Goal: Task Accomplishment & Management: Complete application form

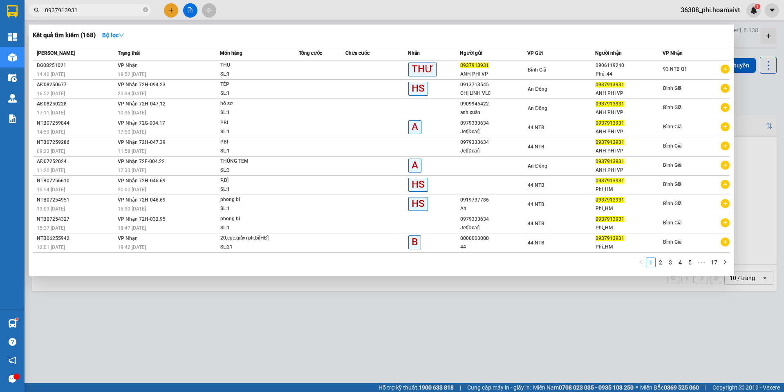
drag, startPoint x: 89, startPoint y: 11, endPoint x: -1, endPoint y: 10, distance: 89.5
click at [0, 10] on html "Kết quả tìm kiếm ( 168 ) Bộ lọc Mã ĐH Trạng thái Món hàng Tổng cước Chưa cước N…" at bounding box center [392, 196] width 784 height 392
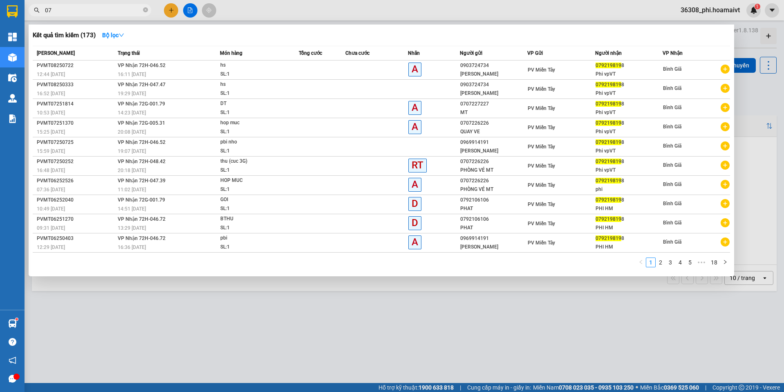
type input "0"
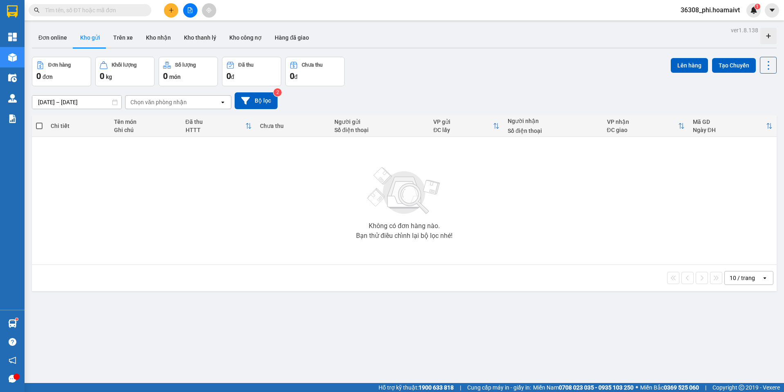
click at [236, 309] on div "ver 1.8.138 Đơn online Kho gửi Trên xe Kho nhận Kho thanh lý Kho công nợ Hàng đ…" at bounding box center [404, 221] width 751 height 392
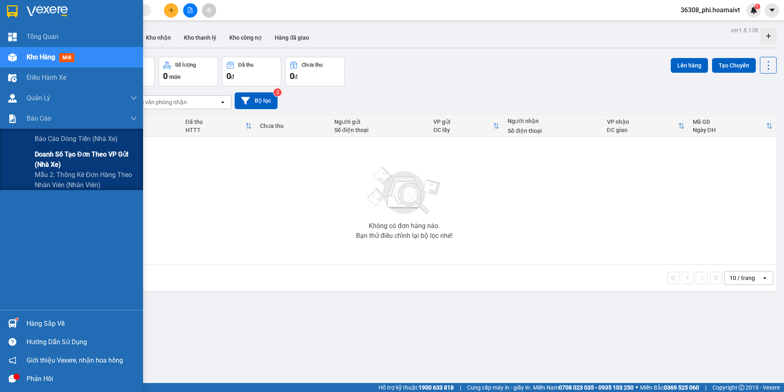
drag, startPoint x: 53, startPoint y: 159, endPoint x: 57, endPoint y: 155, distance: 4.9
click at [54, 159] on span "Doanh số tạo đơn theo VP gửi (nhà xe)" at bounding box center [86, 159] width 102 height 20
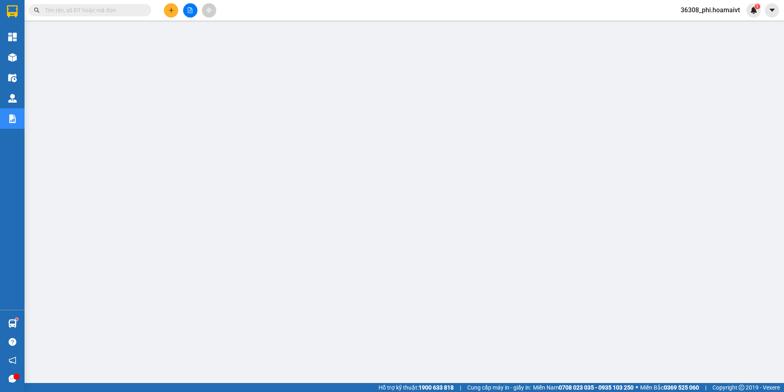
click at [64, 9] on input "text" at bounding box center [93, 10] width 96 height 9
paste input "AĐ08251218"
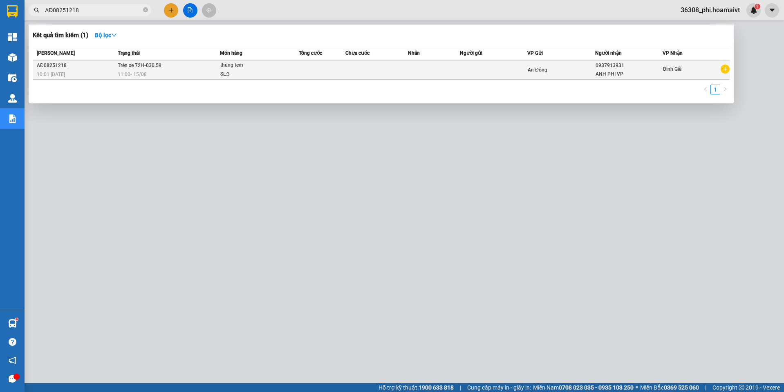
type input "AĐ08251218"
click at [87, 71] on div "10:01 [DATE]" at bounding box center [76, 74] width 78 height 9
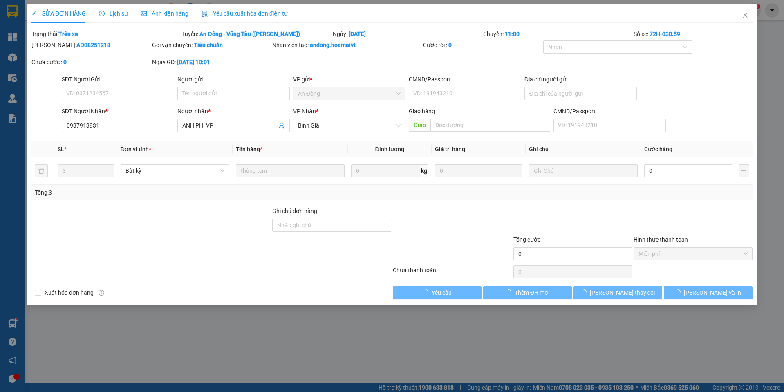
type input "0937913931"
type input "ANH PHI VP"
click at [111, 12] on span "Lịch sử" at bounding box center [113, 13] width 29 height 7
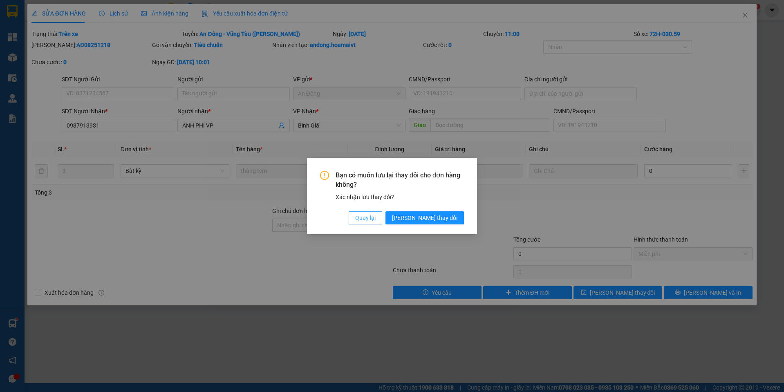
click at [376, 220] on span "Quay lại" at bounding box center [365, 217] width 20 height 9
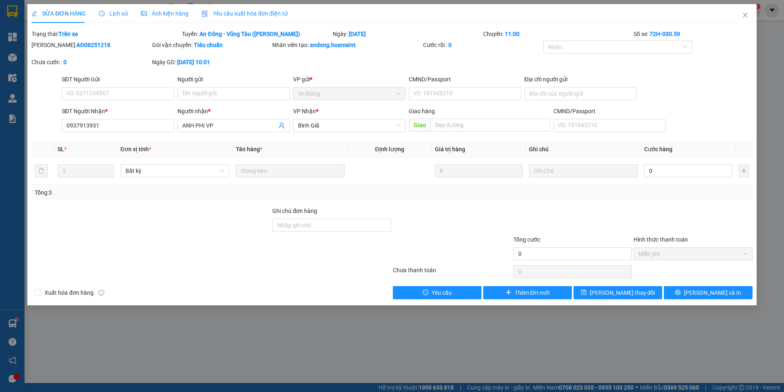
click at [110, 15] on span "Lịch sử" at bounding box center [113, 13] width 29 height 7
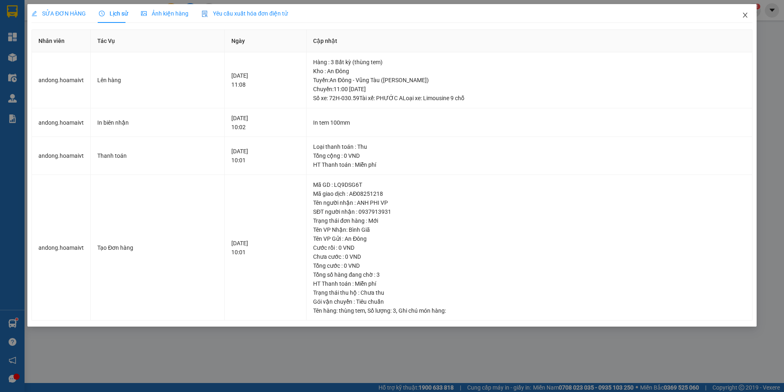
click at [748, 18] on icon "close" at bounding box center [745, 15] width 7 height 7
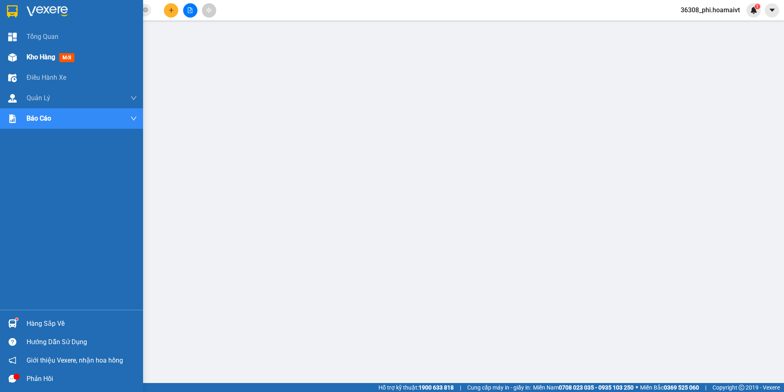
click at [18, 59] on div at bounding box center [12, 57] width 14 height 14
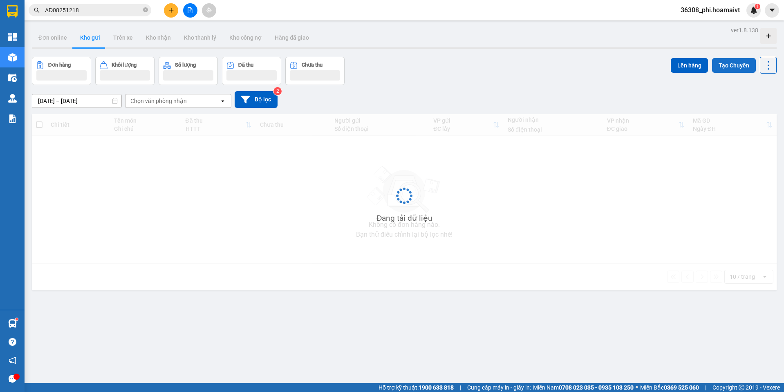
click at [742, 70] on button "Tạo Chuyến" at bounding box center [734, 65] width 44 height 15
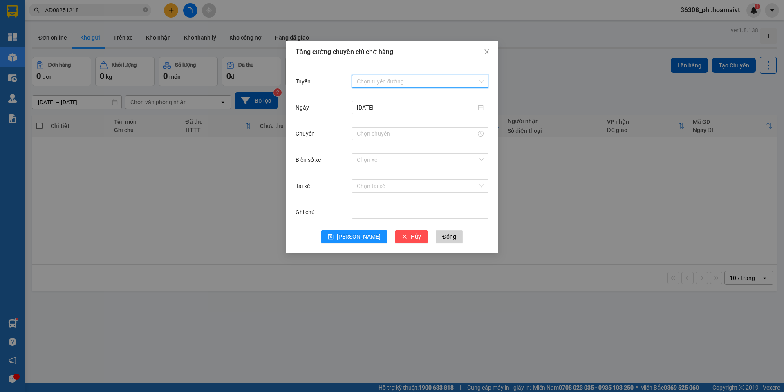
click at [381, 82] on input "Tuyến" at bounding box center [417, 81] width 121 height 12
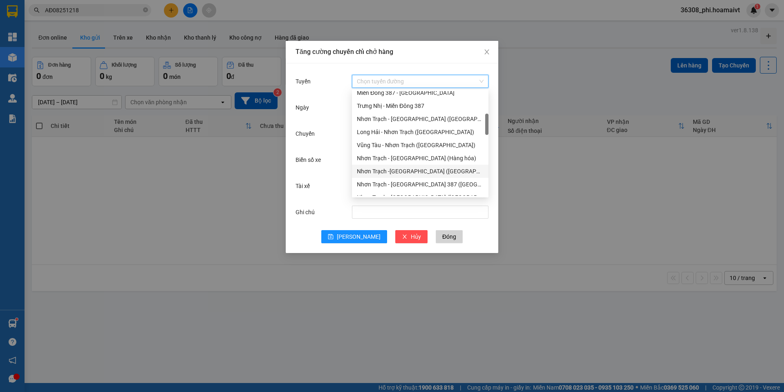
scroll to position [245, 0]
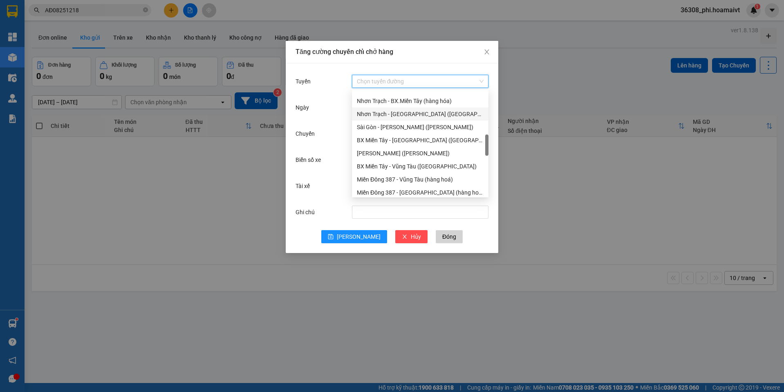
click at [399, 114] on div "Nhơn Trạch - [GEOGRAPHIC_DATA] ([GEOGRAPHIC_DATA])" at bounding box center [420, 114] width 127 height 9
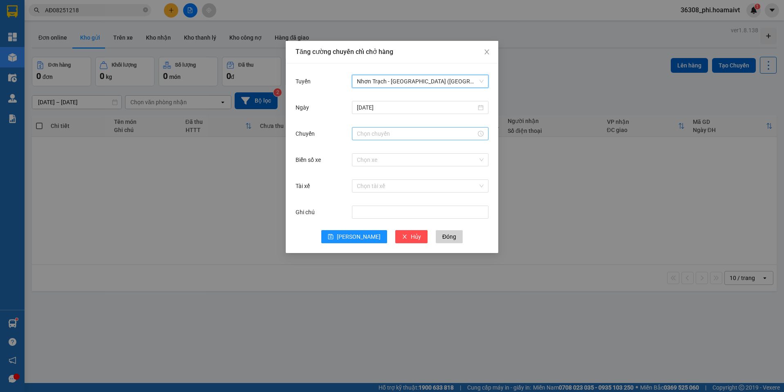
click at [389, 134] on input "Chuyến" at bounding box center [416, 133] width 119 height 9
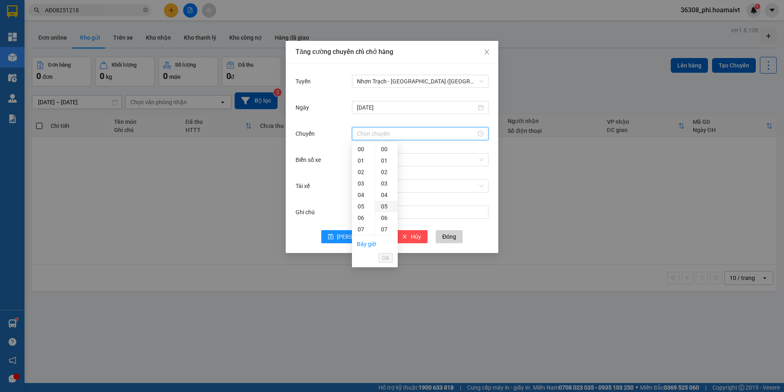
scroll to position [41, 0]
click at [360, 198] on div "08" at bounding box center [363, 199] width 23 height 11
type input "08:00"
click at [386, 151] on div "00" at bounding box center [386, 148] width 22 height 11
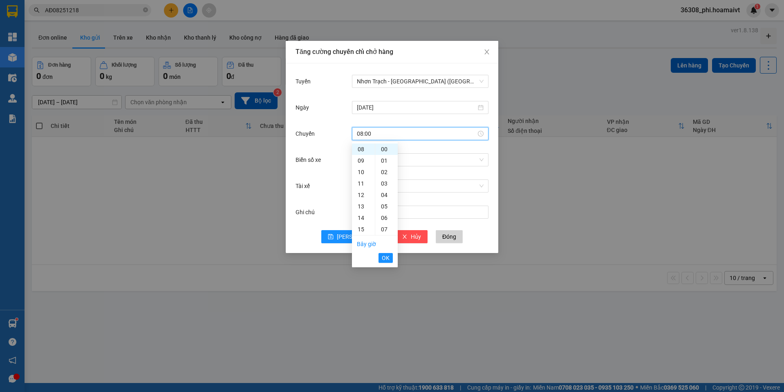
click at [385, 252] on li "OK" at bounding box center [385, 258] width 14 height 14
click at [385, 257] on span "OK" at bounding box center [386, 257] width 8 height 9
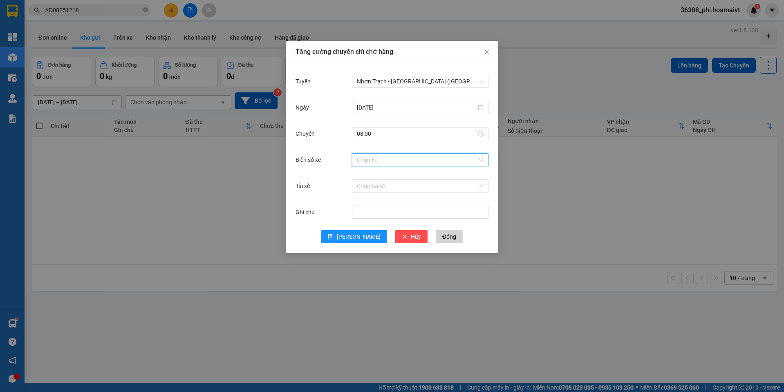
click at [366, 165] on input "Biển số xe" at bounding box center [417, 160] width 121 height 12
type input "003.31"
click at [380, 170] on div "72F-003.31" at bounding box center [420, 176] width 137 height 13
click at [356, 235] on span "[PERSON_NAME]" at bounding box center [359, 236] width 44 height 9
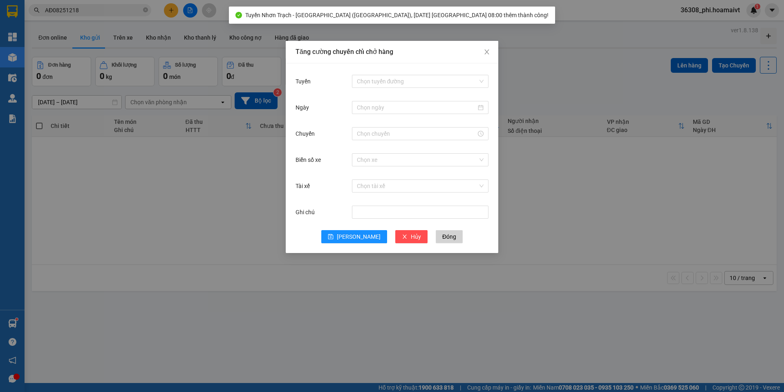
click at [386, 89] on div "Chọn tuyến đường" at bounding box center [420, 81] width 137 height 16
click at [393, 90] on div "Tuyến Chọn tuyến đường" at bounding box center [391, 86] width 193 height 26
click at [389, 76] on input "Tuyến" at bounding box center [417, 81] width 121 height 12
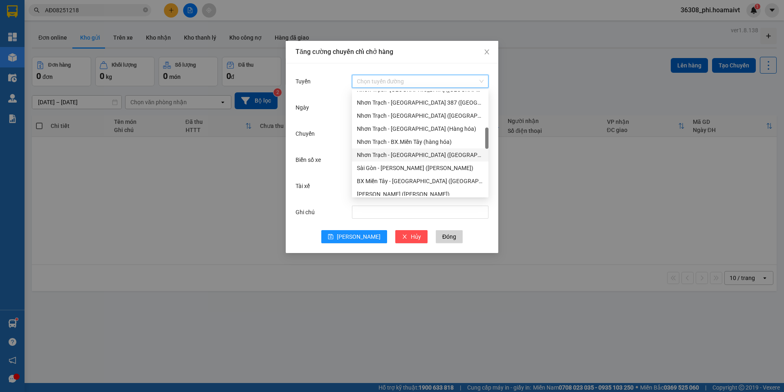
scroll to position [163, 0]
click at [401, 129] on div "Nhơn Trạch -[GEOGRAPHIC_DATA] ([GEOGRAPHIC_DATA])" at bounding box center [420, 130] width 127 height 9
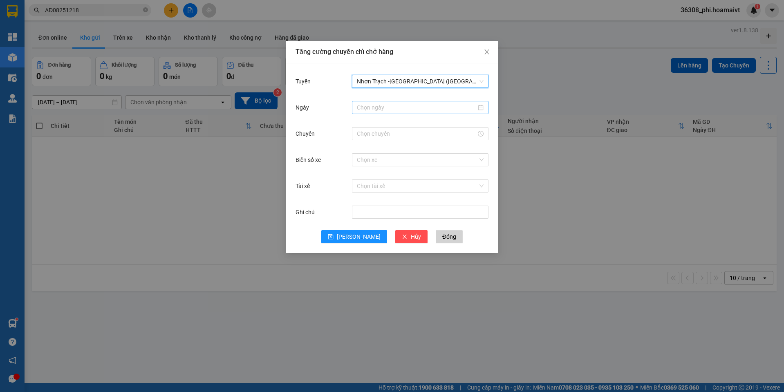
click at [373, 111] on input "Ngày" at bounding box center [416, 107] width 119 height 9
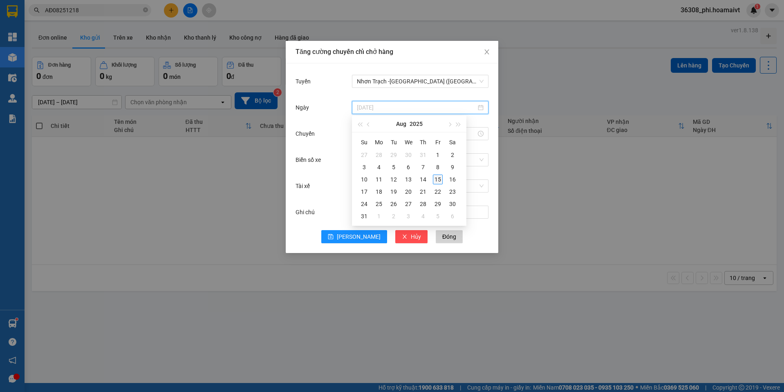
type input "[DATE]"
click at [437, 177] on div "15" at bounding box center [438, 180] width 10 height 10
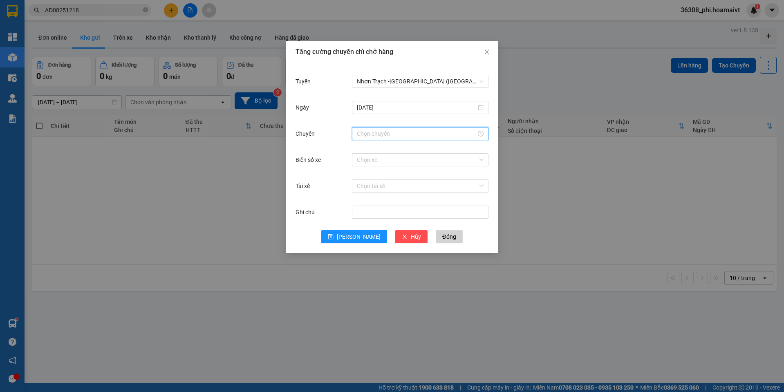
click at [365, 138] on input "Chuyến" at bounding box center [416, 133] width 119 height 9
click at [358, 161] on div "09" at bounding box center [363, 160] width 23 height 11
type input "09:00"
drag, startPoint x: 385, startPoint y: 149, endPoint x: 395, endPoint y: 221, distance: 72.7
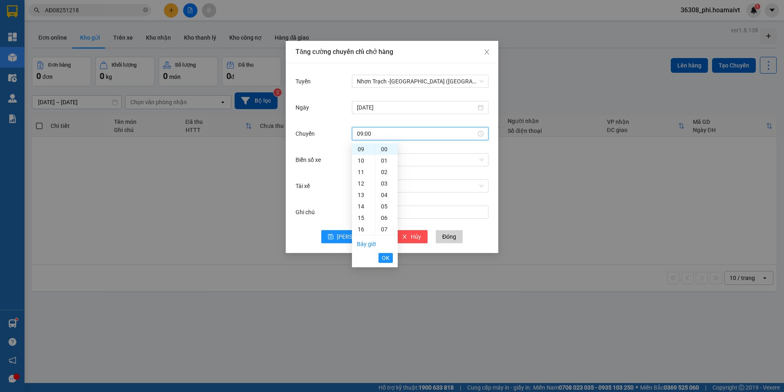
click at [385, 148] on div "00" at bounding box center [386, 148] width 22 height 11
click at [389, 261] on button "OK" at bounding box center [385, 258] width 14 height 10
drag, startPoint x: 358, startPoint y: 151, endPoint x: 362, endPoint y: 159, distance: 8.8
click at [358, 154] on form "Tuyến Nhơn Trạch -[GEOGRAPHIC_DATA] (Hàng hóa) [DATE] [GEOGRAPHIC_DATA] 09:00 B…" at bounding box center [391, 158] width 193 height 170
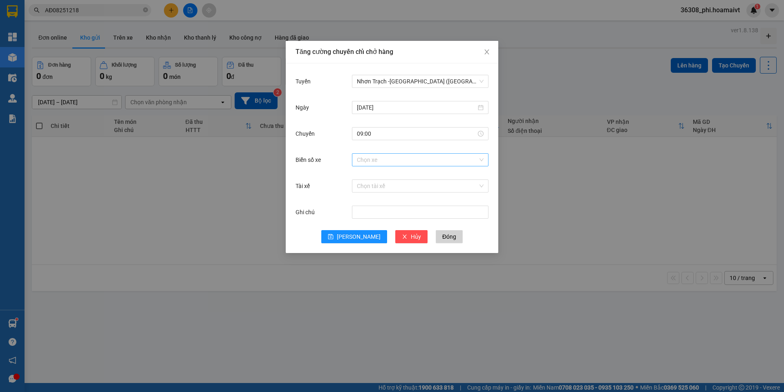
click at [362, 159] on input "Biển số xe" at bounding box center [417, 160] width 121 height 12
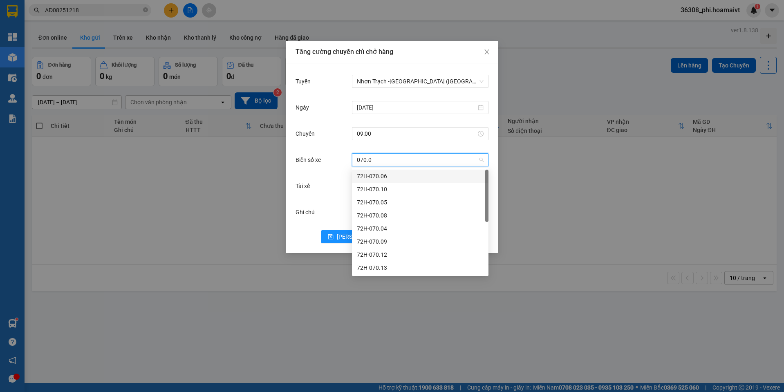
type input "070.06"
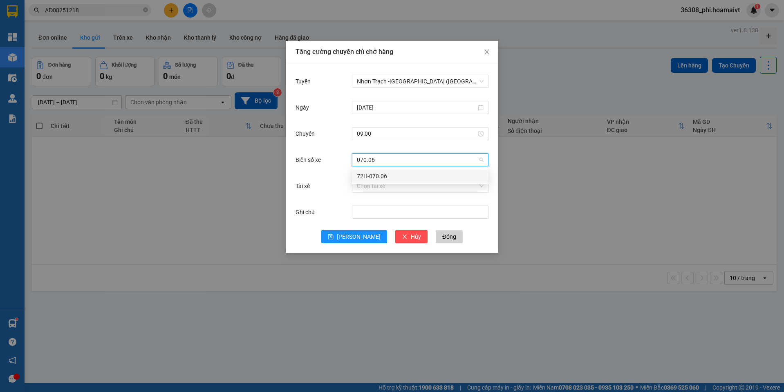
click at [374, 175] on div "72H-070.06" at bounding box center [420, 176] width 127 height 9
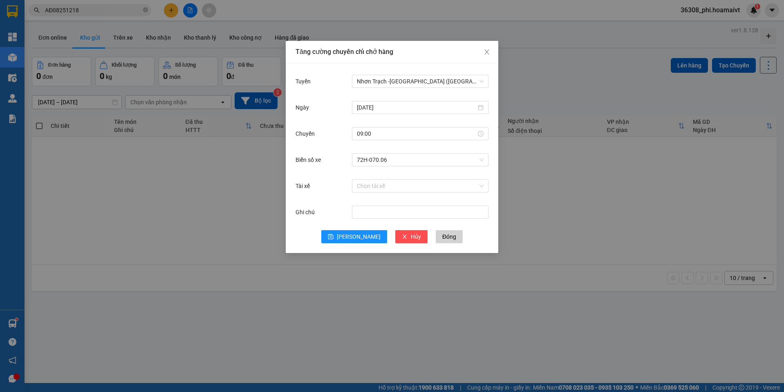
click at [357, 228] on div "Ghi chú" at bounding box center [391, 217] width 193 height 26
click at [355, 240] on span "[PERSON_NAME]" at bounding box center [359, 236] width 44 height 9
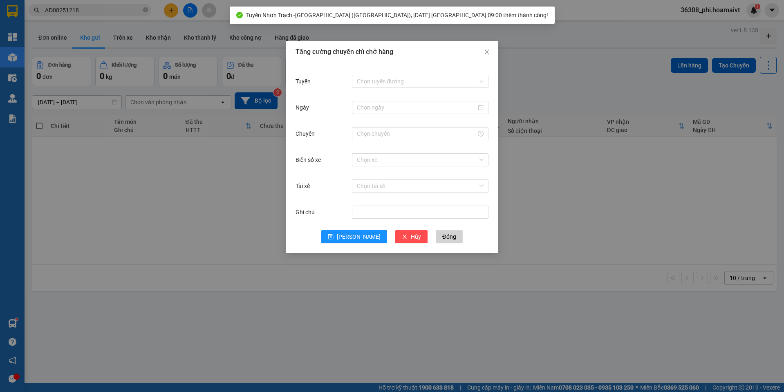
click at [394, 91] on div "Tuyến Chọn tuyến đường" at bounding box center [391, 86] width 193 height 26
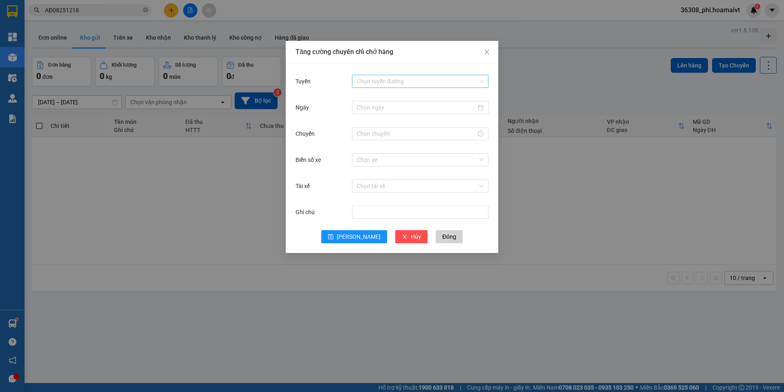
click at [396, 82] on input "Tuyến" at bounding box center [417, 81] width 121 height 12
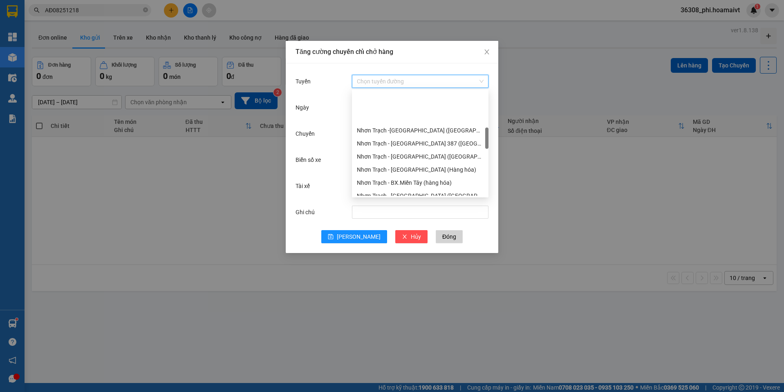
scroll to position [204, 0]
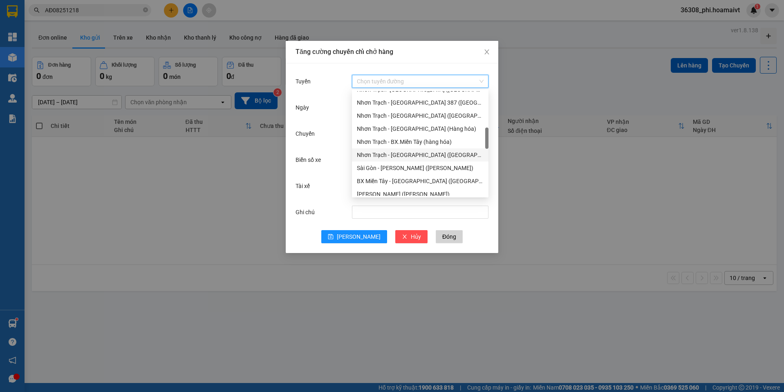
click at [394, 155] on div "Nhơn Trạch - [GEOGRAPHIC_DATA] ([GEOGRAPHIC_DATA])" at bounding box center [420, 154] width 127 height 9
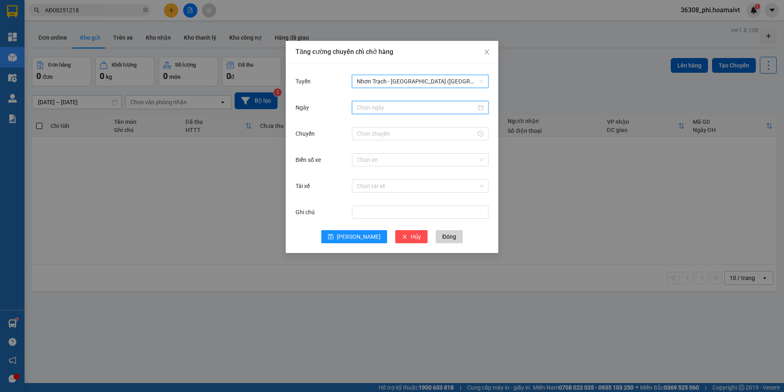
click at [362, 110] on input "Ngày" at bounding box center [416, 107] width 119 height 9
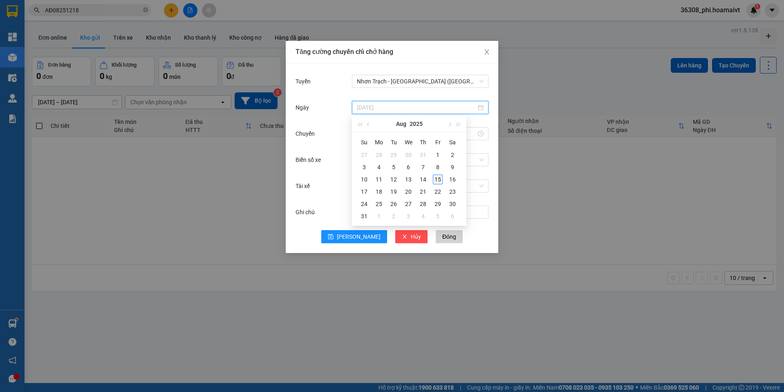
type input "[DATE]"
click at [441, 178] on div "15" at bounding box center [438, 180] width 10 height 10
click at [369, 137] on input "Chuyến" at bounding box center [416, 133] width 119 height 9
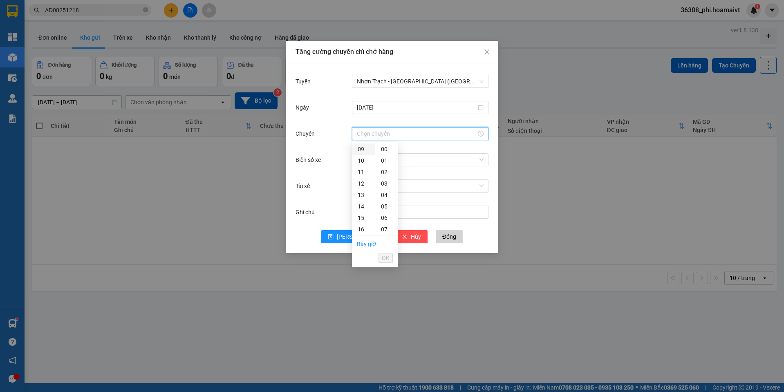
click at [363, 151] on div "09" at bounding box center [363, 148] width 23 height 11
click at [388, 150] on div "00" at bounding box center [386, 148] width 22 height 11
click at [389, 257] on span "OK" at bounding box center [386, 257] width 8 height 9
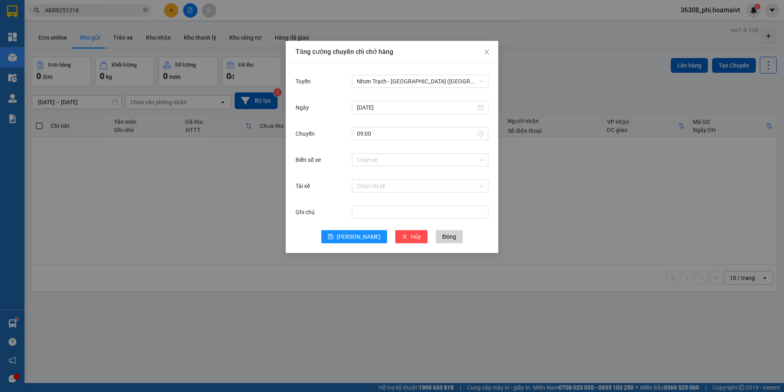
click at [364, 169] on div "Biển số xe Chọn xe" at bounding box center [391, 165] width 193 height 26
click at [365, 159] on input "Biển số xe" at bounding box center [417, 160] width 121 height 12
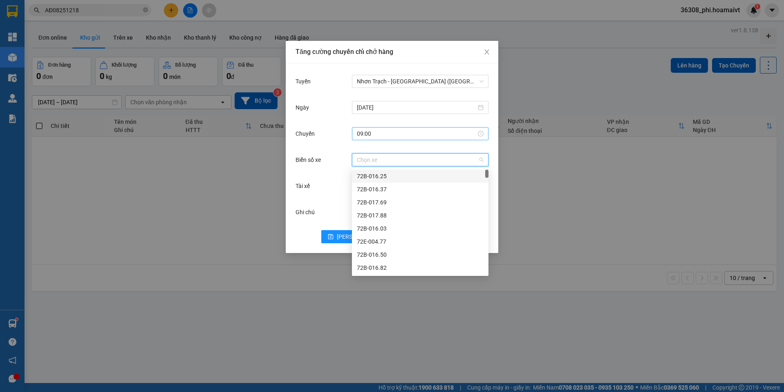
click at [371, 132] on input "09:00" at bounding box center [416, 133] width 119 height 9
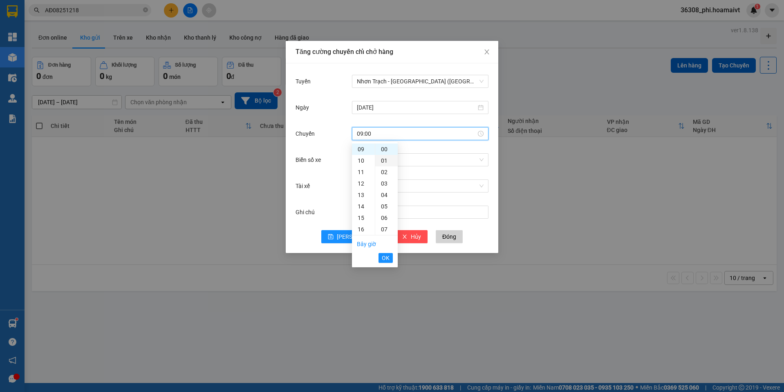
click at [383, 160] on div "01" at bounding box center [386, 160] width 22 height 11
type input "09:01"
click at [388, 255] on span "OK" at bounding box center [386, 257] width 8 height 9
click at [360, 161] on input "Biển số xe" at bounding box center [417, 160] width 121 height 12
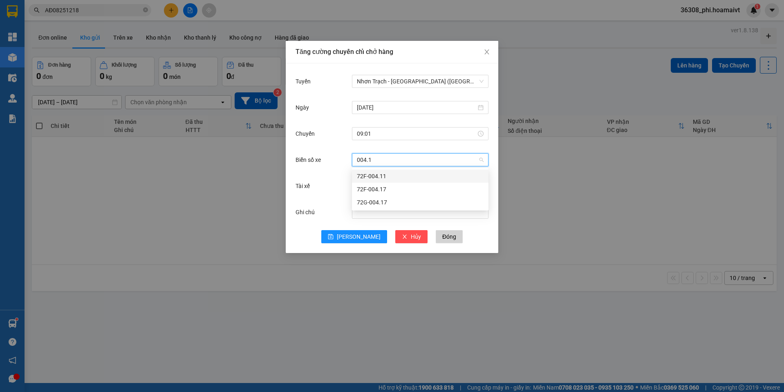
type input "004.17"
click at [373, 179] on div "72F-004.17" at bounding box center [420, 176] width 127 height 9
click at [333, 239] on span "save" at bounding box center [331, 237] width 6 height 7
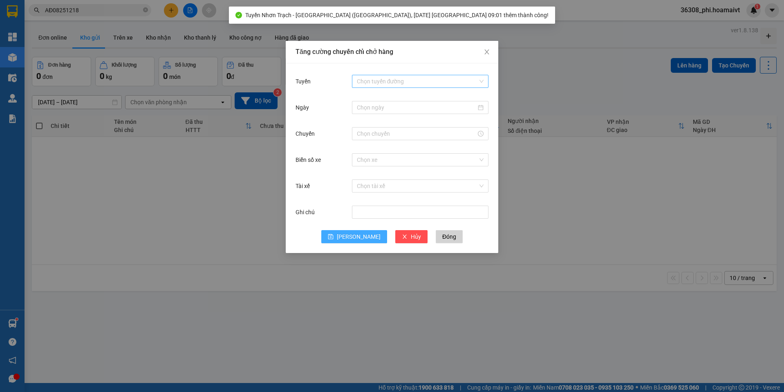
click at [394, 78] on input "Tuyến" at bounding box center [417, 81] width 121 height 12
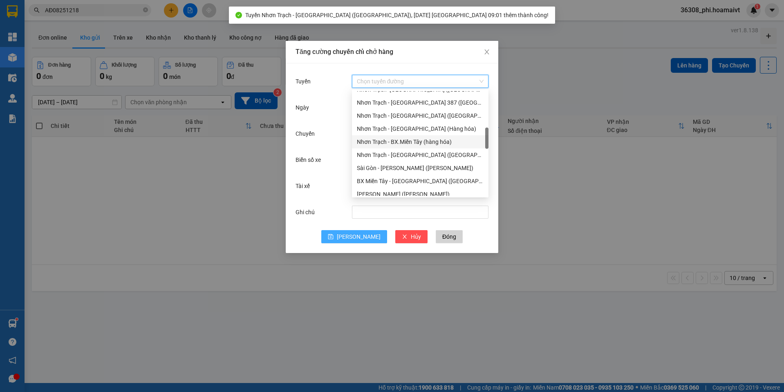
click at [412, 140] on div "Nhơn Trạch - BX.Miền Tây (hàng hóa)" at bounding box center [420, 141] width 127 height 9
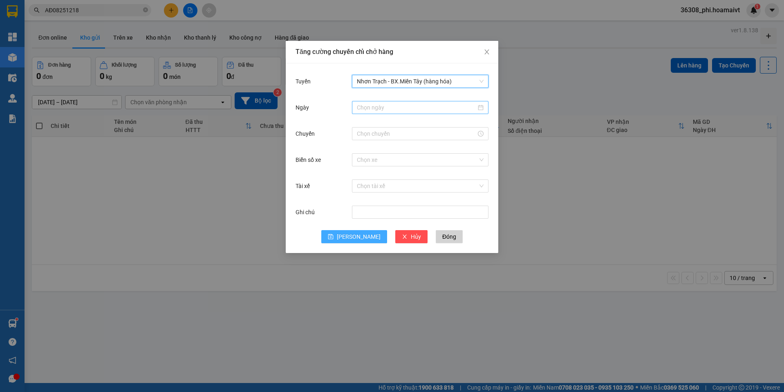
click at [370, 114] on div at bounding box center [420, 107] width 137 height 13
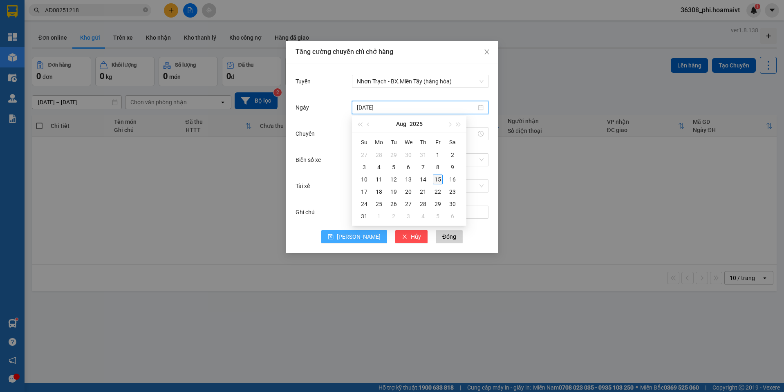
type input "[DATE]"
click at [437, 182] on div "15" at bounding box center [438, 180] width 10 height 10
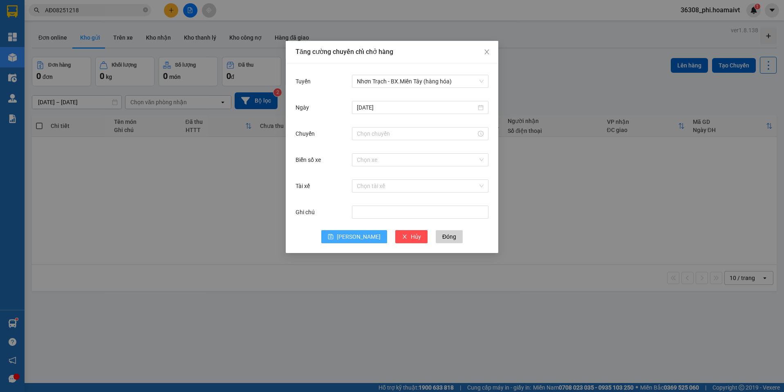
click at [363, 141] on div at bounding box center [420, 133] width 137 height 16
click at [362, 134] on input "Chuyến" at bounding box center [416, 133] width 119 height 9
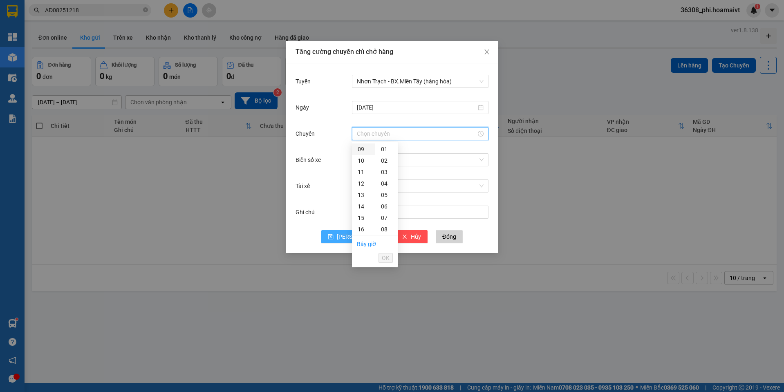
click at [359, 151] on div "09" at bounding box center [363, 148] width 23 height 11
click at [383, 169] on div "02" at bounding box center [386, 171] width 22 height 11
type input "09:02"
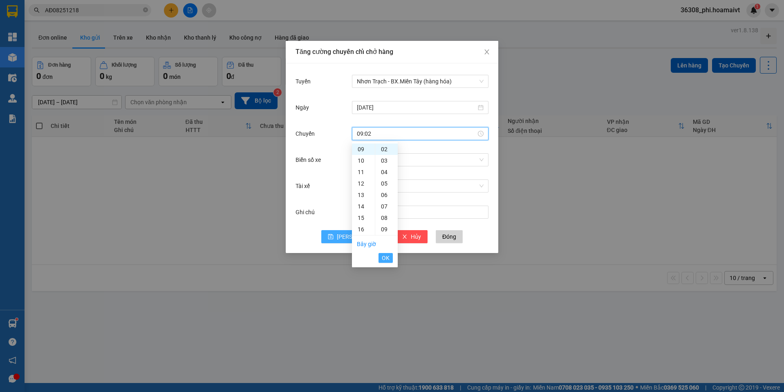
click at [384, 262] on button "OK" at bounding box center [385, 258] width 14 height 10
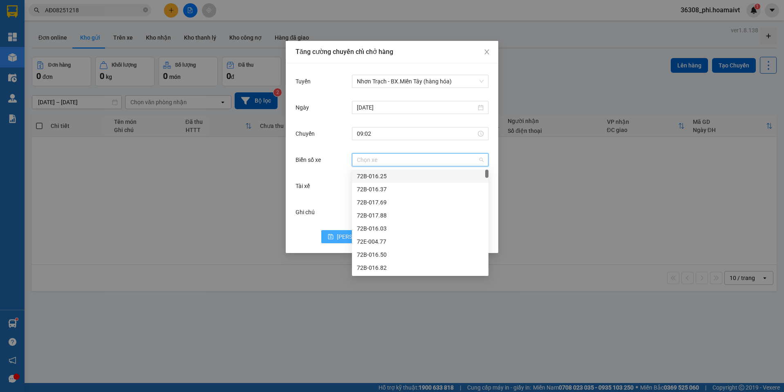
click at [371, 162] on input "Biển số xe" at bounding box center [417, 160] width 121 height 12
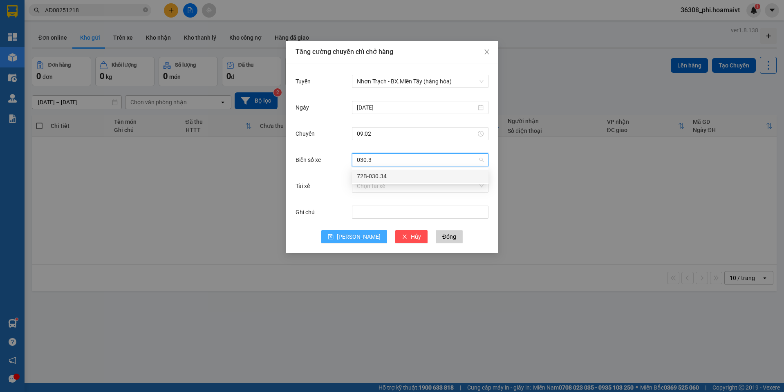
type input "030.34"
click at [375, 179] on div "72B-030.34" at bounding box center [420, 176] width 127 height 9
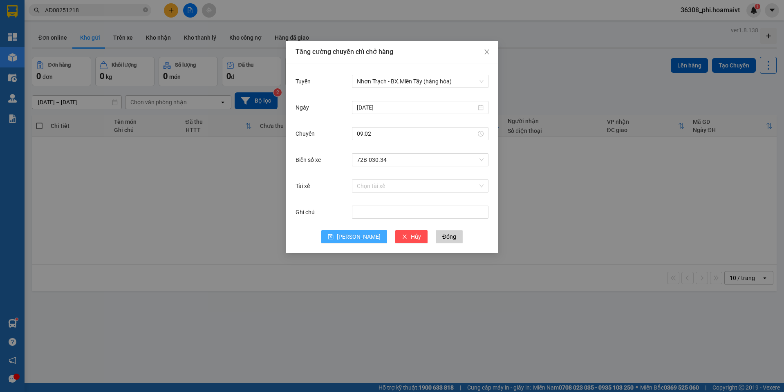
click at [358, 231] on button "[PERSON_NAME]" at bounding box center [354, 236] width 66 height 13
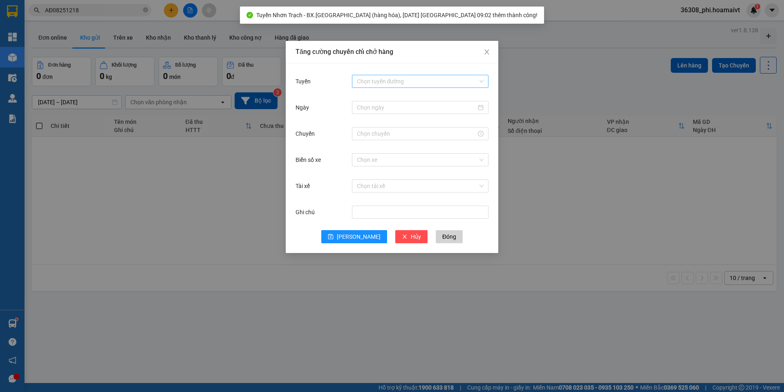
click at [398, 85] on input "Tuyến" at bounding box center [417, 81] width 121 height 12
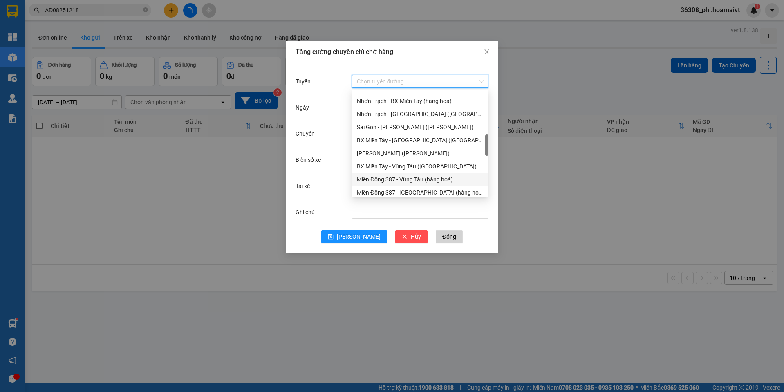
scroll to position [204, 0]
click at [404, 121] on div "Nhơn Trạch - [GEOGRAPHIC_DATA] ([GEOGRAPHIC_DATA])" at bounding box center [420, 115] width 137 height 13
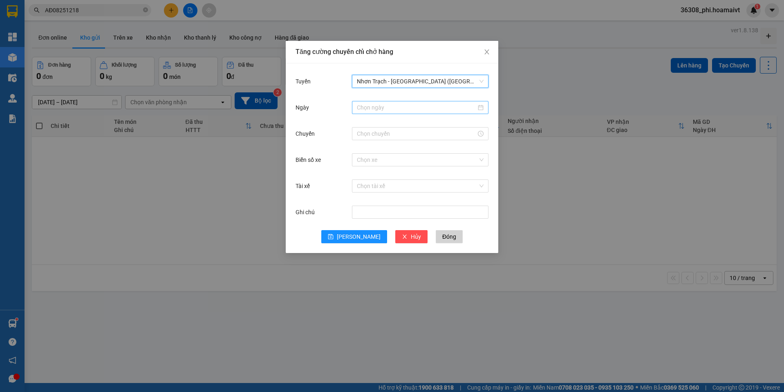
click at [378, 107] on input "Ngày" at bounding box center [416, 107] width 119 height 9
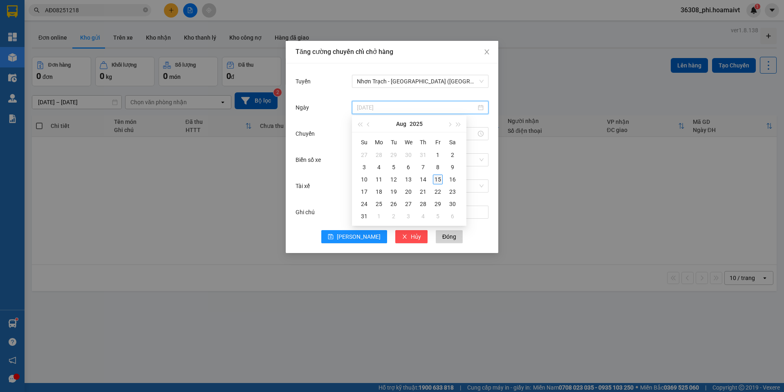
type input "[DATE]"
click at [438, 180] on div "15" at bounding box center [438, 180] width 10 height 10
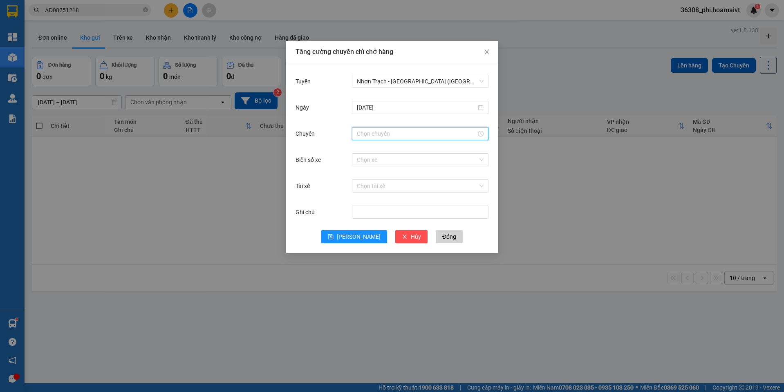
click at [380, 137] on input "Chuyến" at bounding box center [416, 133] width 119 height 9
click at [360, 150] on div "09" at bounding box center [363, 148] width 23 height 11
drag, startPoint x: 387, startPoint y: 177, endPoint x: 385, endPoint y: 195, distance: 17.7
click at [386, 178] on ul "00 01 02 03 04 05 06 07 08 09 10 11 12 13 14 15 16 17 18 19 20 21 22 23 24 25 2…" at bounding box center [386, 189] width 23 height 92
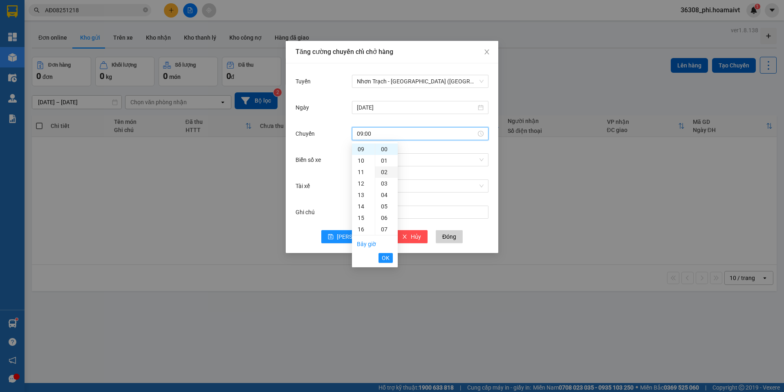
click at [383, 175] on div "02" at bounding box center [386, 171] width 22 height 11
type input "09:02"
click at [385, 257] on span "OK" at bounding box center [386, 257] width 8 height 9
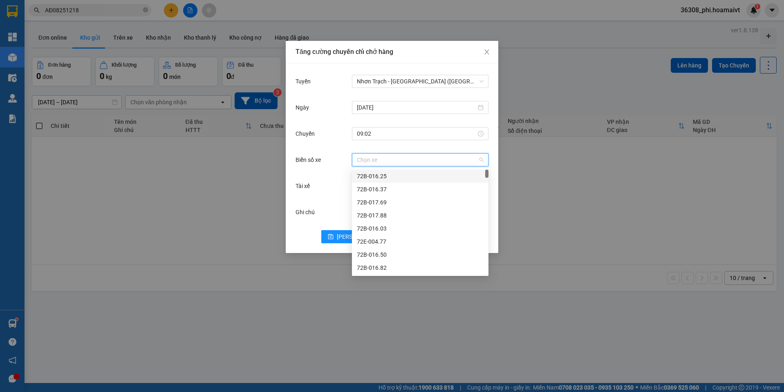
click at [369, 162] on input "Biển số xe" at bounding box center [417, 160] width 121 height 12
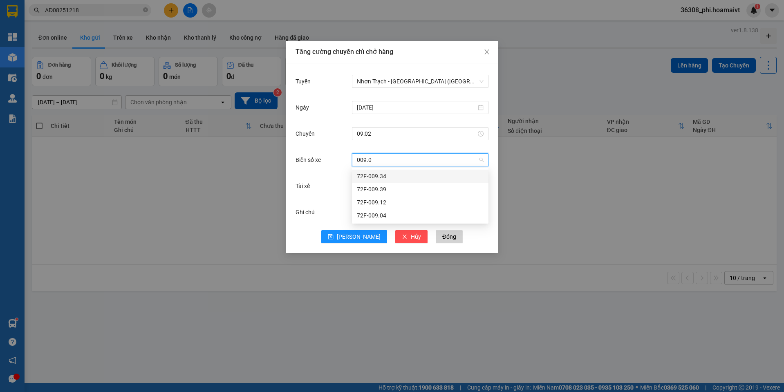
type input "009.04"
click at [369, 175] on div "72F-009.04" at bounding box center [420, 176] width 127 height 9
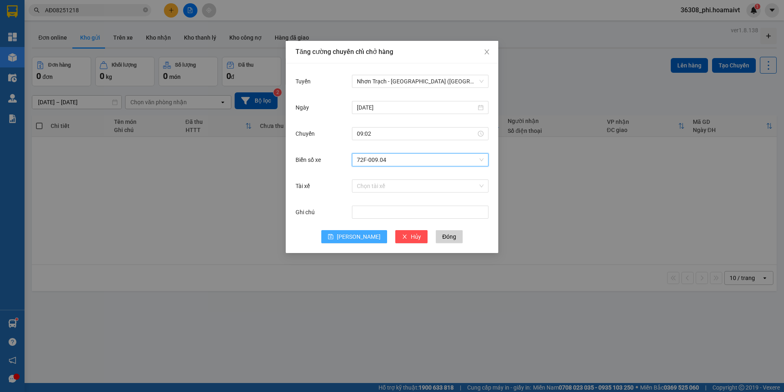
click at [360, 242] on button "[PERSON_NAME]" at bounding box center [354, 236] width 66 height 13
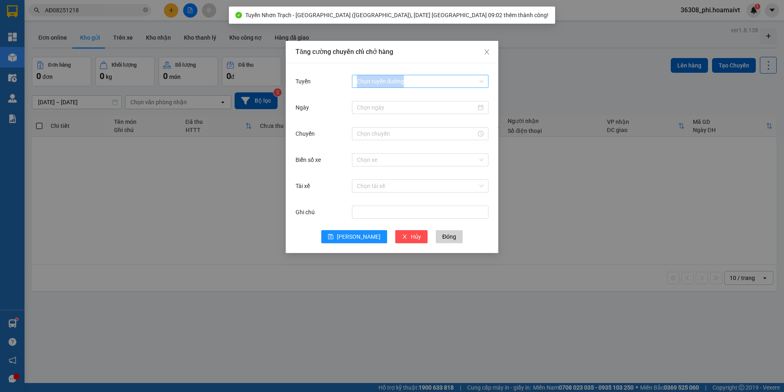
drag, startPoint x: 390, startPoint y: 90, endPoint x: 389, endPoint y: 84, distance: 5.4
click at [389, 84] on div "Tuyến Chọn tuyến đường" at bounding box center [391, 86] width 193 height 26
click at [389, 84] on input "Tuyến" at bounding box center [417, 81] width 121 height 12
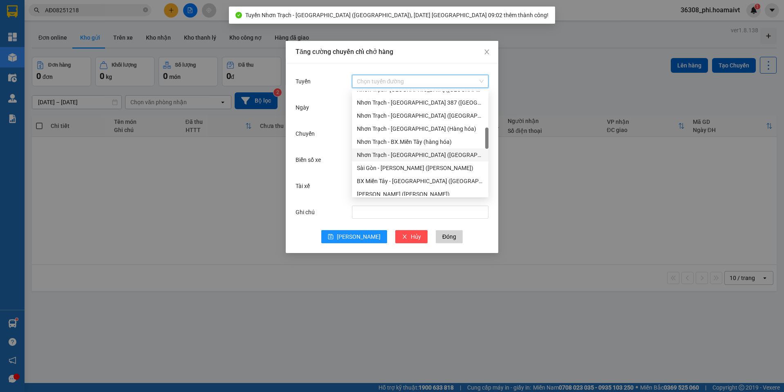
click at [406, 159] on div "Nhơn Trạch - [GEOGRAPHIC_DATA] ([GEOGRAPHIC_DATA])" at bounding box center [420, 154] width 127 height 9
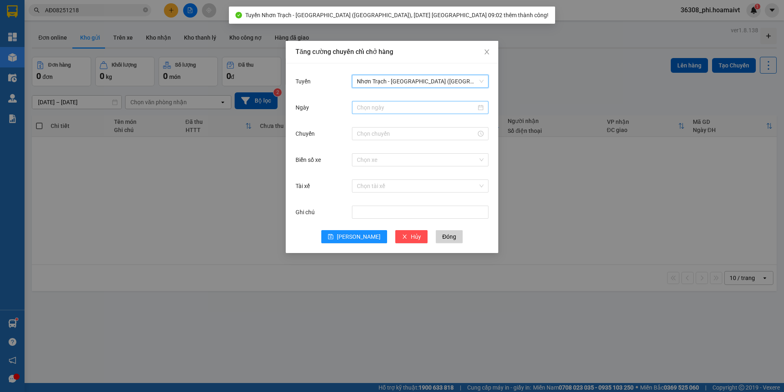
click at [375, 112] on div at bounding box center [420, 107] width 137 height 13
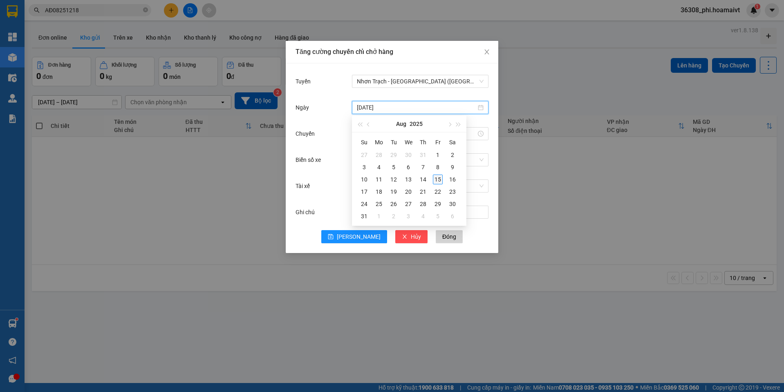
type input "[DATE]"
click at [439, 180] on div "15" at bounding box center [438, 180] width 10 height 10
click at [357, 131] on input "Chuyến" at bounding box center [416, 133] width 119 height 9
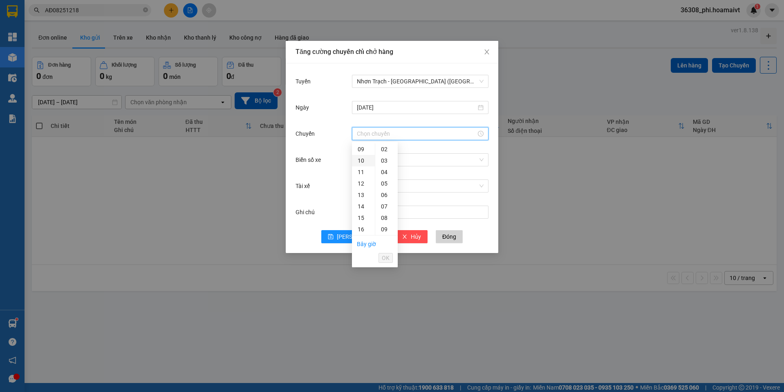
click at [360, 160] on div "10" at bounding box center [363, 160] width 23 height 11
click at [382, 152] on div "00" at bounding box center [386, 148] width 22 height 11
click at [382, 161] on div "01" at bounding box center [386, 160] width 22 height 11
type input "10:01"
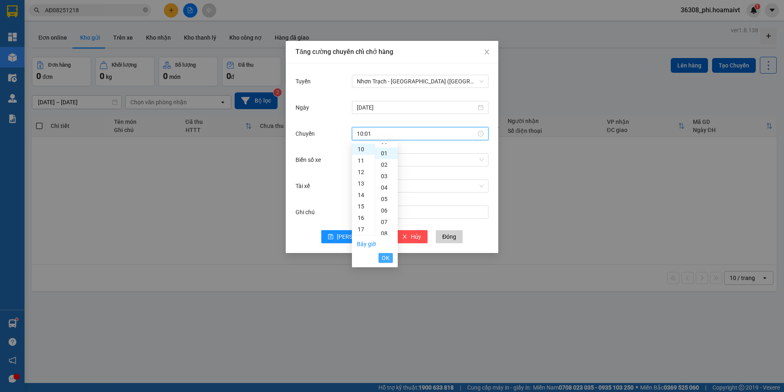
scroll to position [11, 0]
click at [384, 259] on span "OK" at bounding box center [386, 257] width 8 height 9
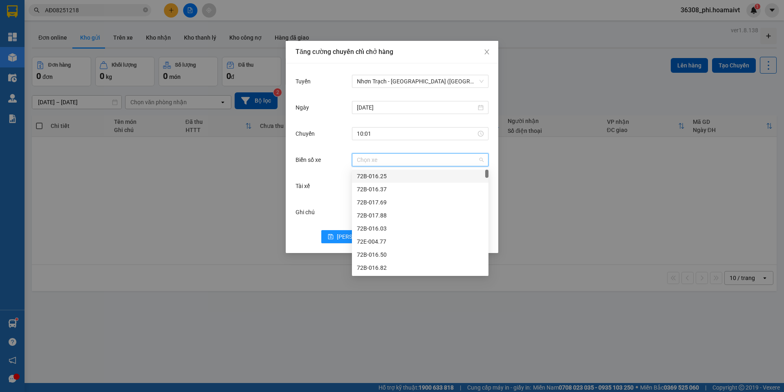
click at [364, 162] on input "Biển số xe" at bounding box center [417, 160] width 121 height 12
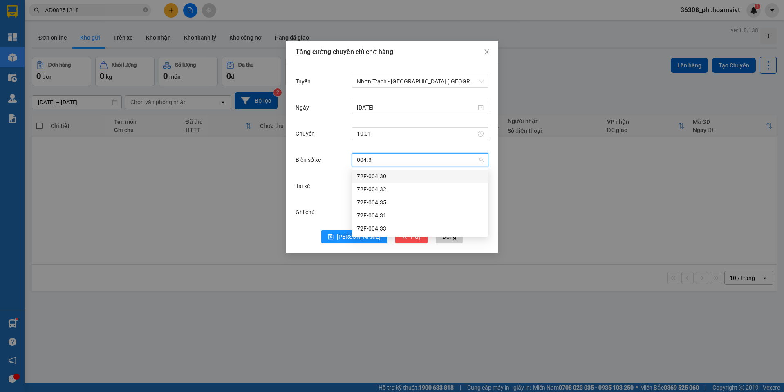
type input "004.33"
click at [379, 174] on div "72F-004.33" at bounding box center [420, 176] width 127 height 9
click at [361, 230] on div "Ghi chú" at bounding box center [391, 217] width 193 height 26
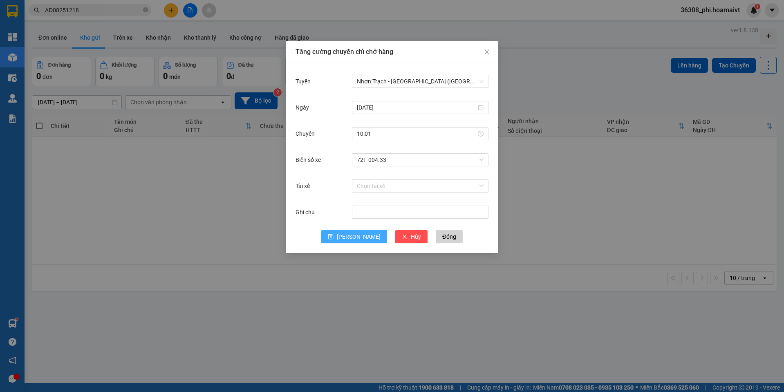
click at [359, 237] on span "[PERSON_NAME]" at bounding box center [359, 236] width 44 height 9
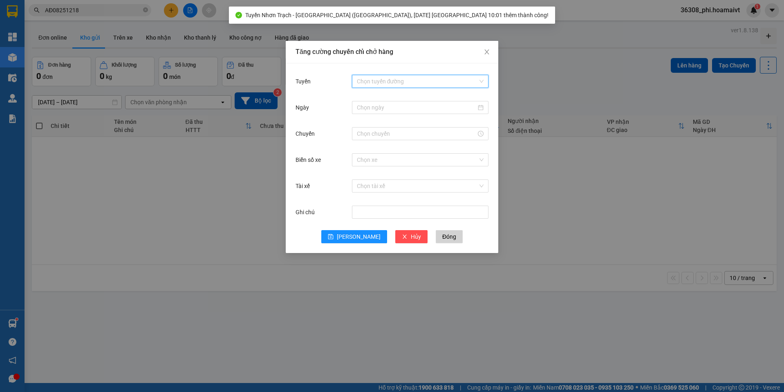
click at [399, 85] on input "Tuyến" at bounding box center [417, 81] width 121 height 12
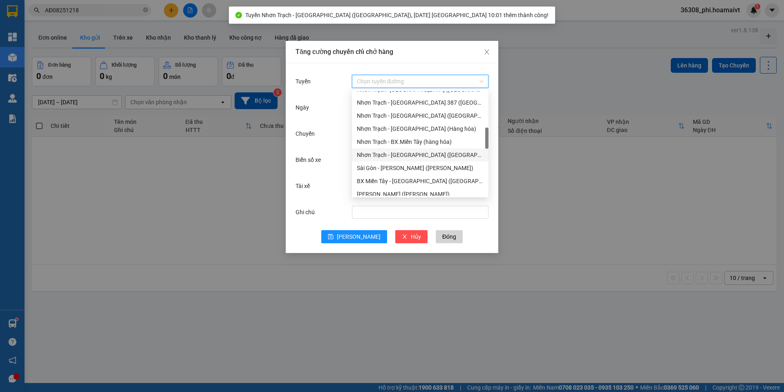
scroll to position [245, 0]
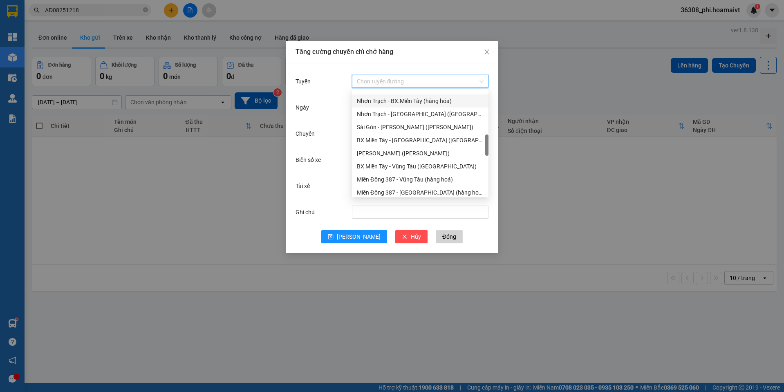
click at [423, 103] on div "Nhơn Trạch - BX.Miền Tây (hàng hóa)" at bounding box center [420, 100] width 127 height 9
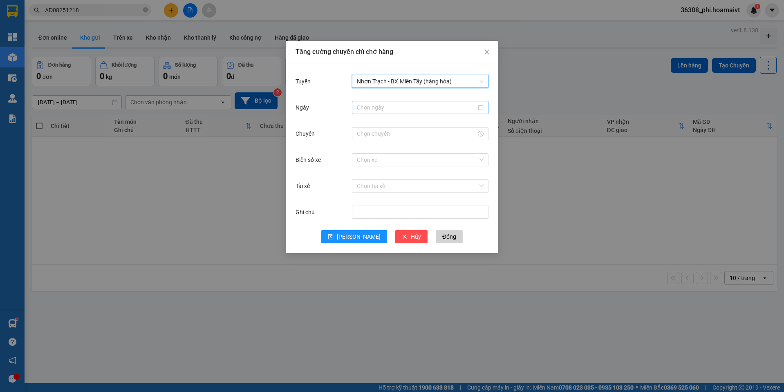
click at [383, 109] on input "Ngày" at bounding box center [416, 107] width 119 height 9
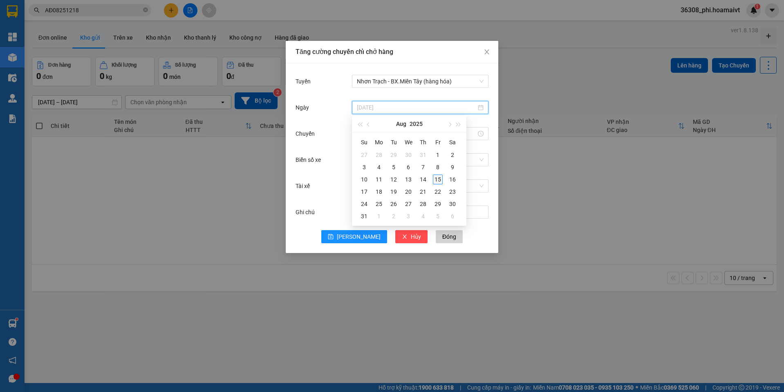
type input "[DATE]"
click at [440, 182] on div "15" at bounding box center [438, 180] width 10 height 10
click at [356, 132] on div at bounding box center [420, 133] width 137 height 13
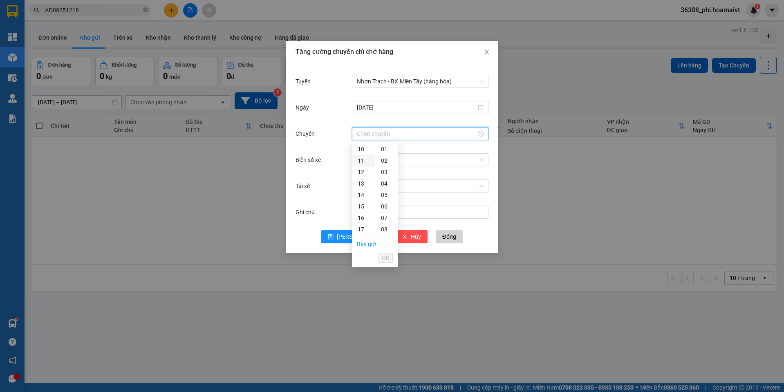
click at [359, 160] on div "11" at bounding box center [363, 160] width 23 height 11
type input "11:00"
click at [384, 153] on div "00" at bounding box center [386, 148] width 22 height 11
click at [385, 255] on span "OK" at bounding box center [386, 257] width 8 height 9
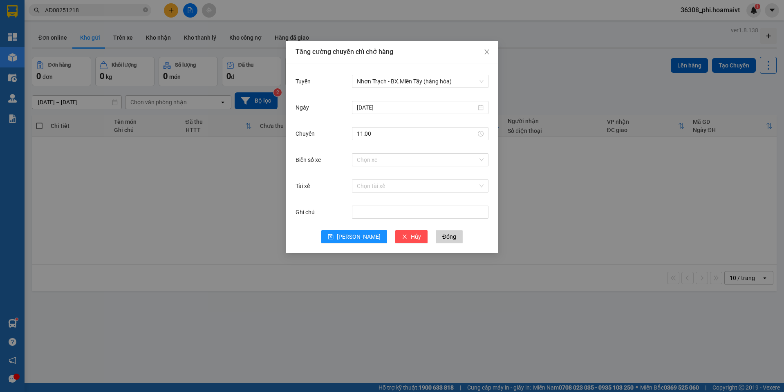
click at [370, 167] on div "Chọn xe" at bounding box center [420, 160] width 137 height 16
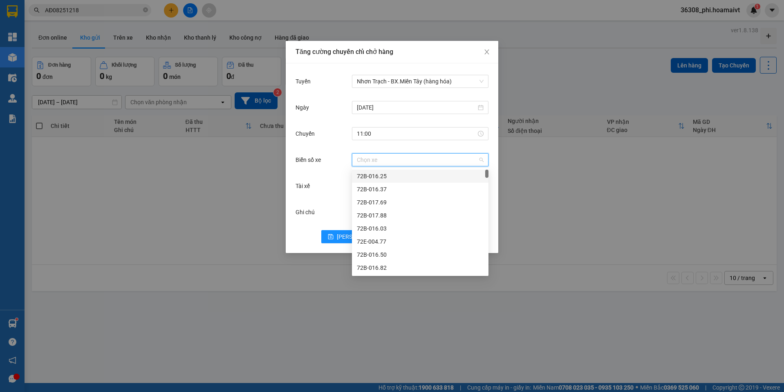
click at [369, 160] on input "Biển số xe" at bounding box center [417, 160] width 121 height 12
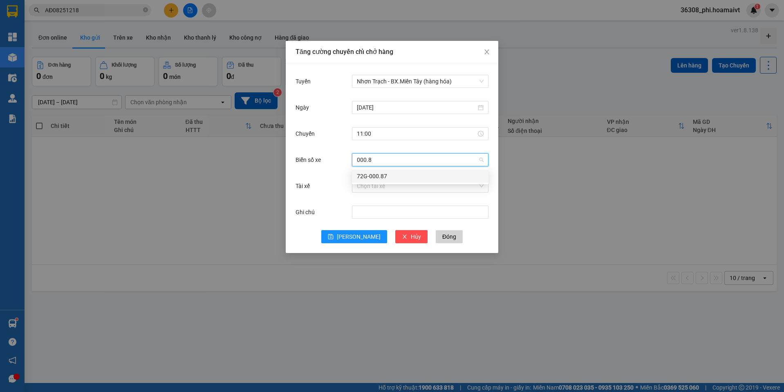
type input "000.87"
click at [368, 177] on div "72G-000.87" at bounding box center [420, 176] width 127 height 9
click at [348, 241] on button "[PERSON_NAME]" at bounding box center [354, 236] width 66 height 13
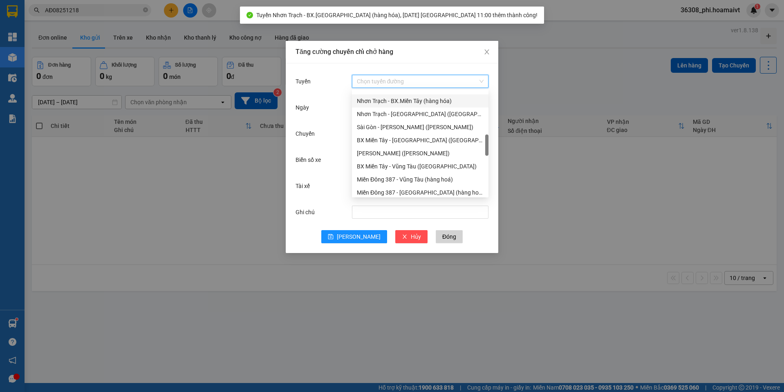
click at [417, 76] on input "Tuyến" at bounding box center [417, 81] width 121 height 12
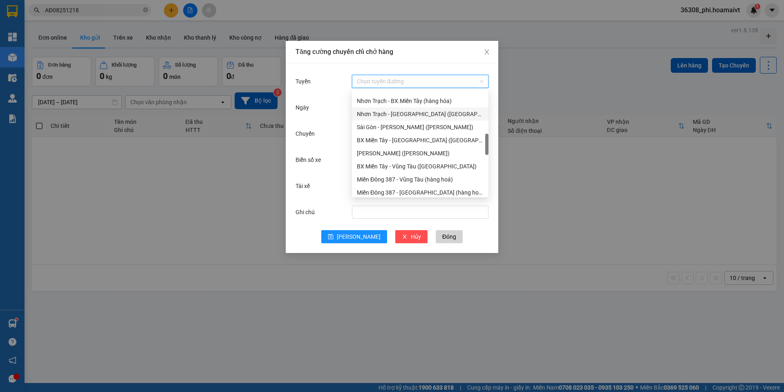
click at [405, 112] on div "Nhơn Trạch - [GEOGRAPHIC_DATA] ([GEOGRAPHIC_DATA])" at bounding box center [420, 114] width 127 height 9
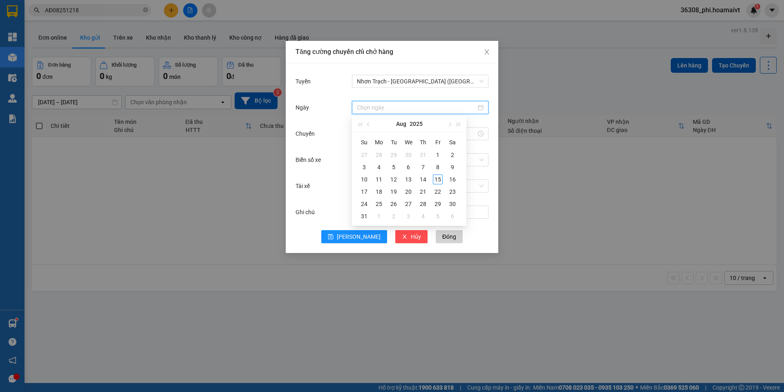
click at [388, 105] on input "Ngày" at bounding box center [416, 107] width 119 height 9
type input "[DATE]"
click at [436, 181] on div "15" at bounding box center [438, 180] width 10 height 10
click at [370, 136] on input "Chuyến" at bounding box center [416, 133] width 119 height 9
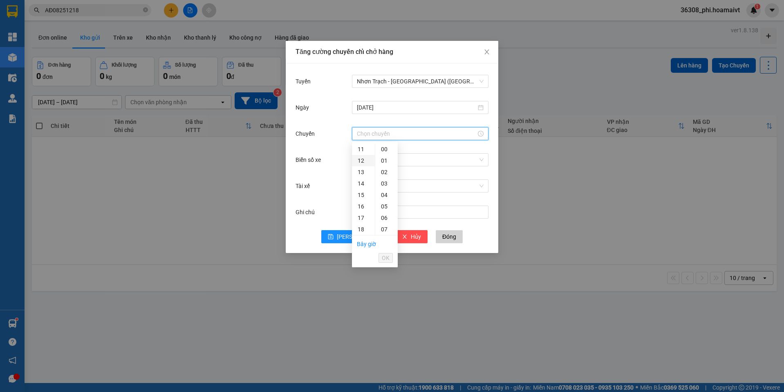
click at [361, 159] on div "12" at bounding box center [363, 160] width 23 height 11
type input "12:00"
click at [383, 151] on div "00" at bounding box center [386, 148] width 22 height 11
click at [389, 260] on span "OK" at bounding box center [386, 257] width 8 height 9
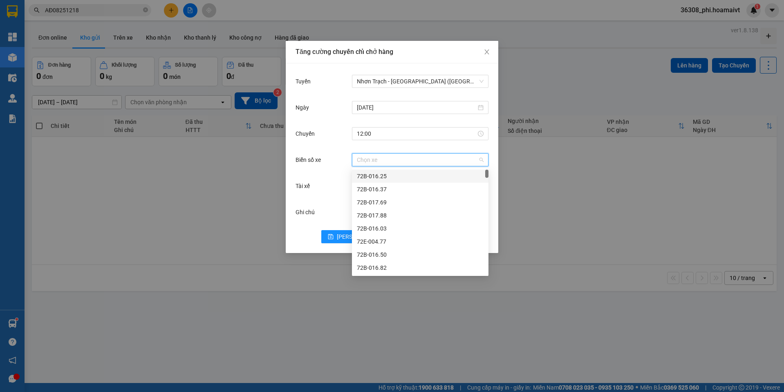
click at [369, 158] on input "Biển số xe" at bounding box center [417, 160] width 121 height 12
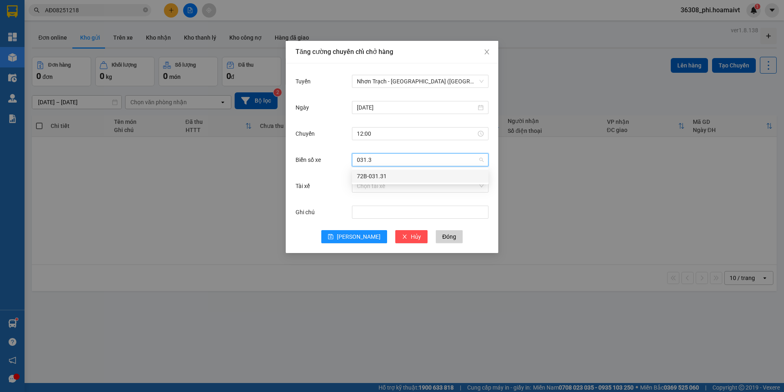
type input "031.31"
click at [372, 172] on div "72B-031.31" at bounding box center [420, 176] width 127 height 9
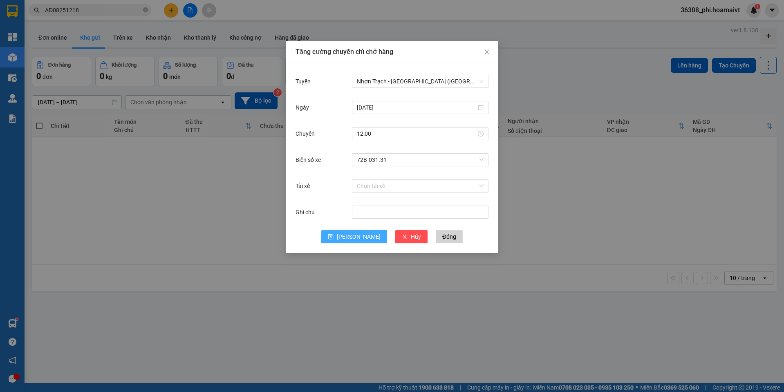
click at [359, 237] on span "[PERSON_NAME]" at bounding box center [359, 236] width 44 height 9
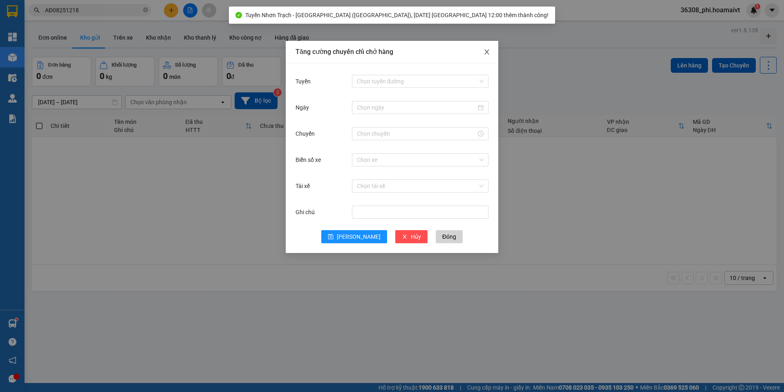
click at [493, 53] on span "Close" at bounding box center [486, 52] width 23 height 23
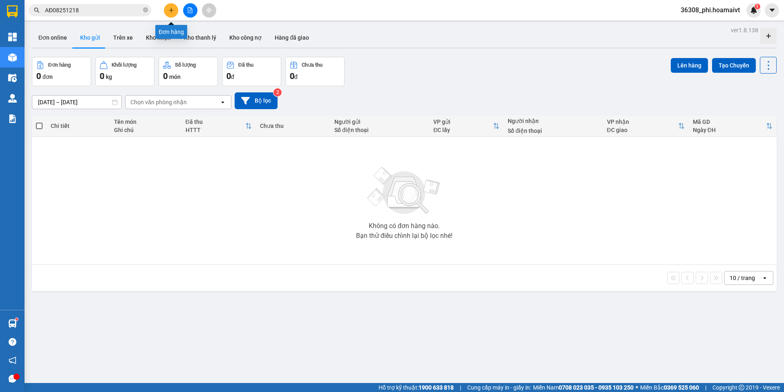
click at [173, 13] on button at bounding box center [171, 10] width 14 height 14
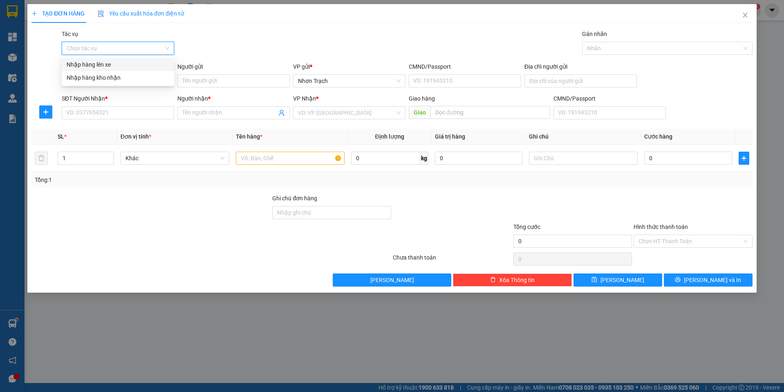
click at [122, 47] on input "Tác vụ" at bounding box center [115, 48] width 97 height 12
click at [121, 63] on div "Nhập hàng lên xe" at bounding box center [118, 64] width 103 height 9
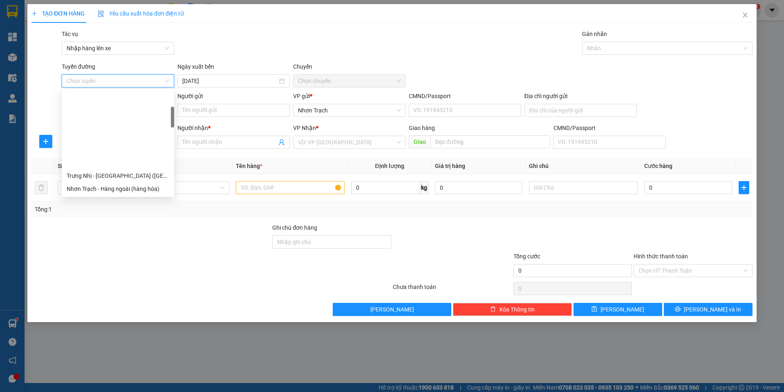
scroll to position [204, 0]
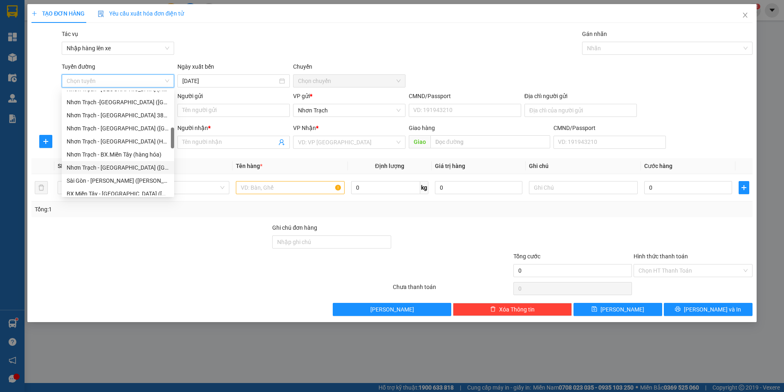
click at [122, 165] on div "Nhơn Trạch - [GEOGRAPHIC_DATA] ([GEOGRAPHIC_DATA])" at bounding box center [118, 167] width 103 height 9
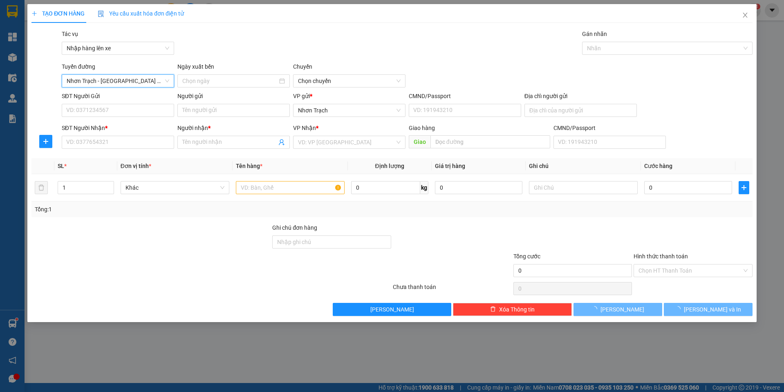
type input "[DATE]"
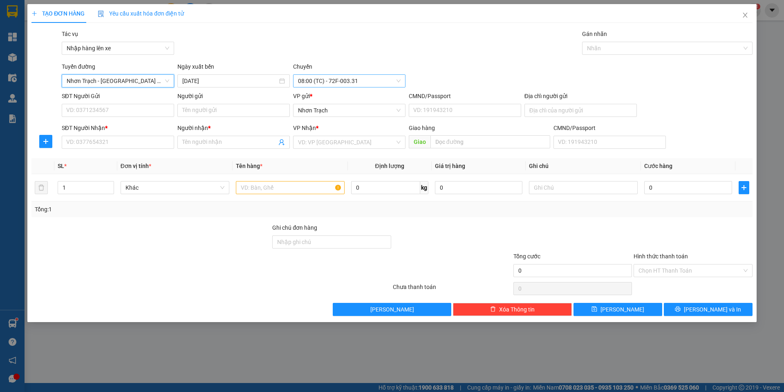
click at [340, 84] on span "08:00 (TC) - 72F-003.31" at bounding box center [349, 81] width 103 height 12
click at [76, 143] on input "SĐT Người Nhận *" at bounding box center [118, 142] width 112 height 13
type input "0911179839"
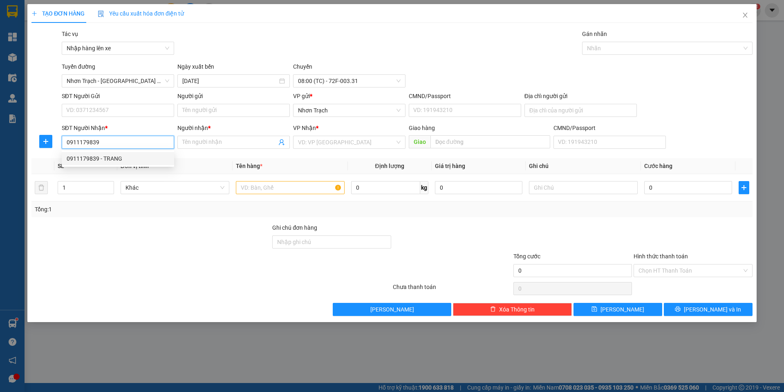
click at [107, 157] on div "0911179839 - TRANG" at bounding box center [118, 158] width 103 height 9
type input "TRANG"
type input "0911179839"
click at [260, 191] on input "text" at bounding box center [290, 187] width 109 height 13
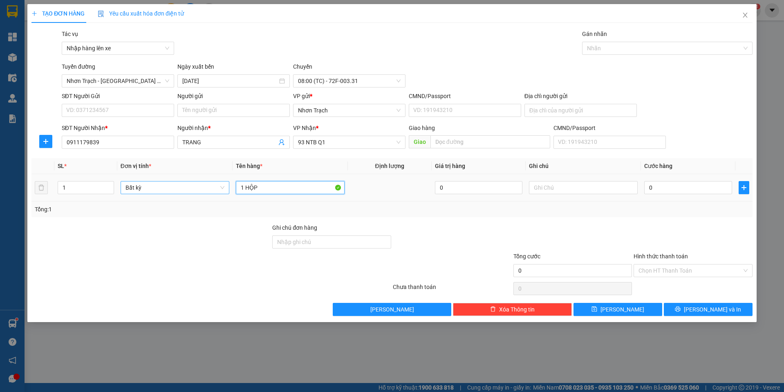
drag, startPoint x: 260, startPoint y: 191, endPoint x: 204, endPoint y: 183, distance: 57.0
click at [206, 183] on tr "1 Bất kỳ 1 HỘP 0 0" at bounding box center [391, 187] width 721 height 27
type input "1 HỘP"
click at [661, 187] on input "0" at bounding box center [688, 187] width 88 height 13
type input "4"
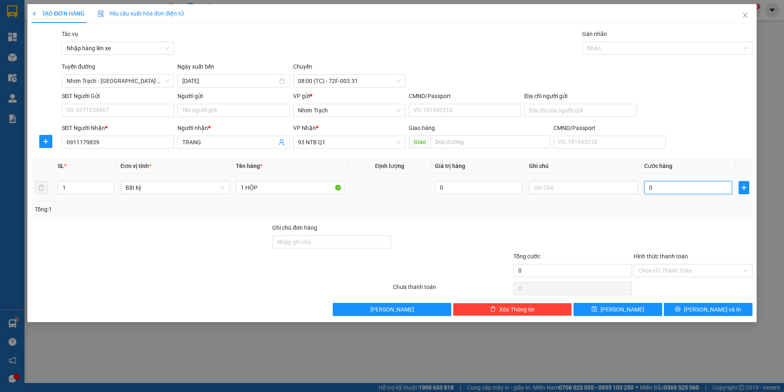
type input "4"
type input "40"
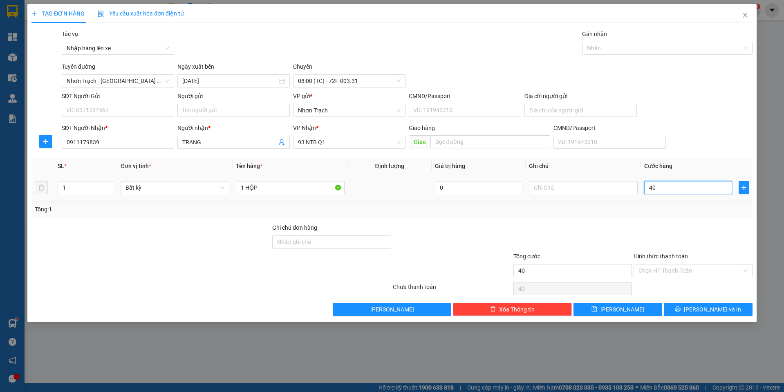
type input "400"
type input "4.000"
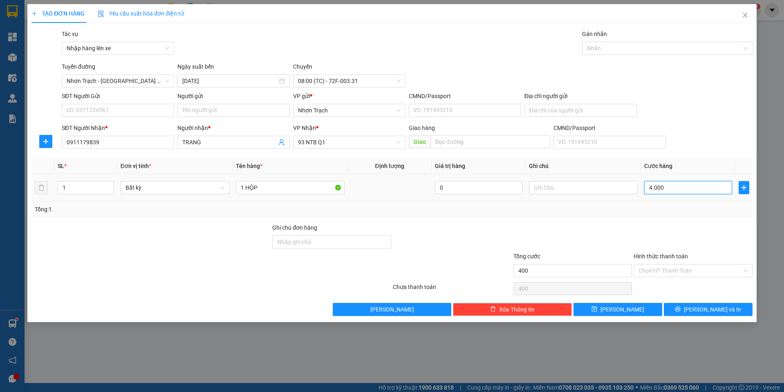
type input "4.000"
type input "40.000"
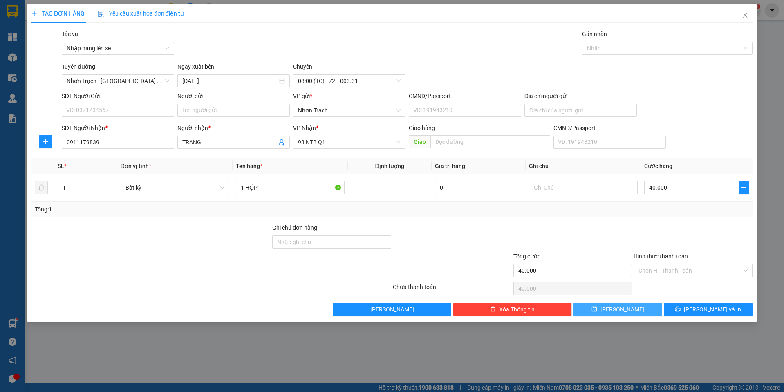
click at [639, 313] on button "[PERSON_NAME]" at bounding box center [617, 309] width 89 height 13
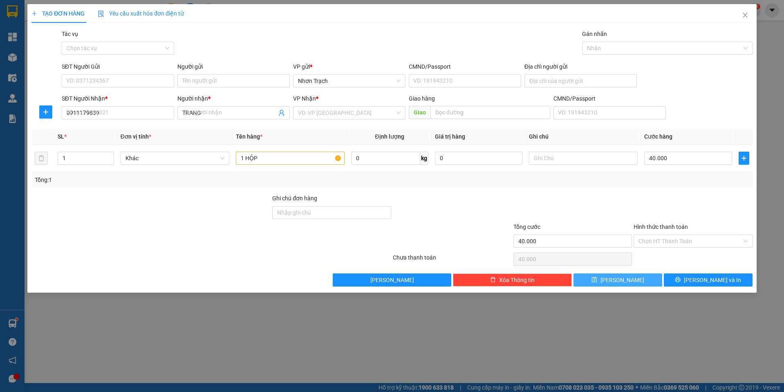
type input "0"
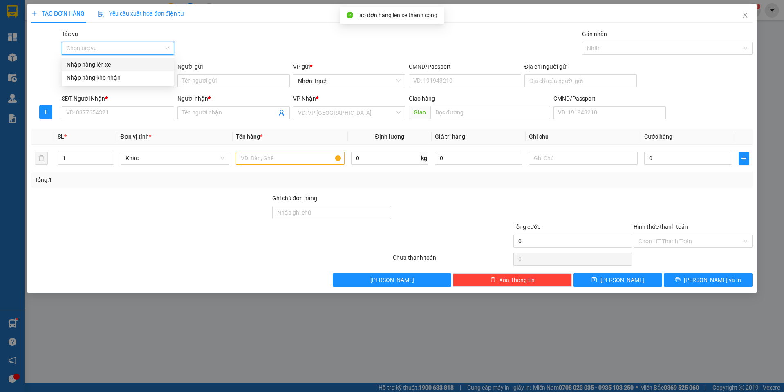
click at [121, 47] on input "Tác vụ" at bounding box center [115, 48] width 97 height 12
click at [113, 62] on div "Nhập hàng lên xe" at bounding box center [118, 64] width 103 height 9
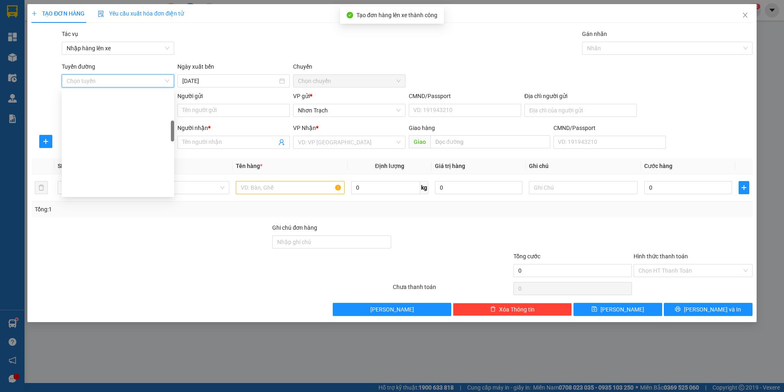
scroll to position [163, 0]
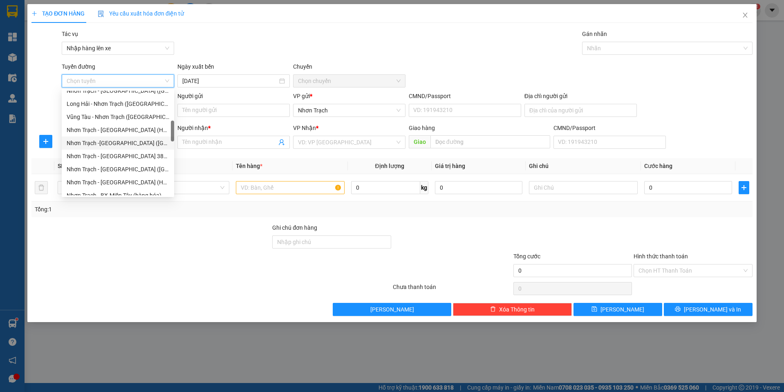
click at [115, 145] on div "Nhơn Trạch -[GEOGRAPHIC_DATA] ([GEOGRAPHIC_DATA])" at bounding box center [118, 143] width 103 height 9
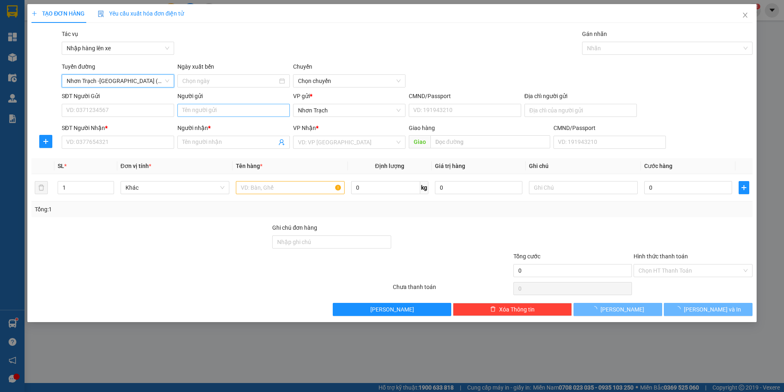
type input "[DATE]"
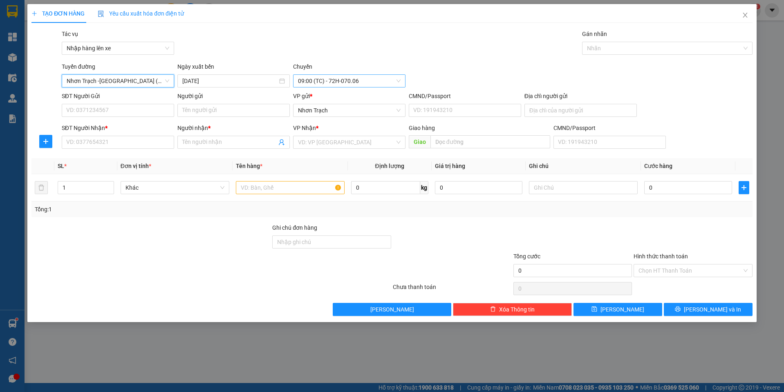
click at [354, 84] on span "09:00 (TC) - 72H-070.06" at bounding box center [349, 81] width 103 height 12
click at [141, 145] on input "SĐT Người Nhận *" at bounding box center [118, 142] width 112 height 13
type input "0972572572"
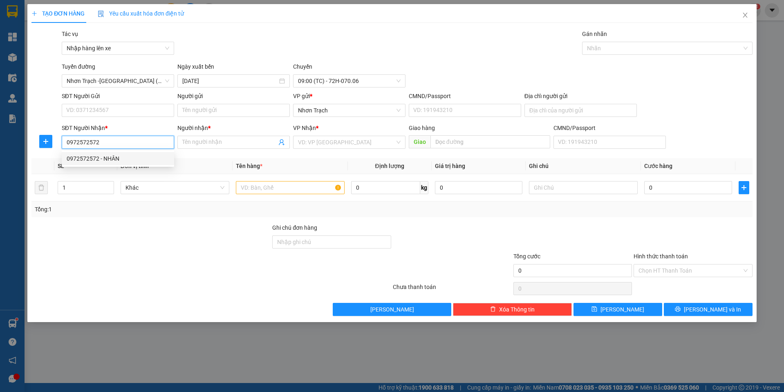
click at [129, 161] on div "0972572572 - NHÂN" at bounding box center [118, 158] width 103 height 9
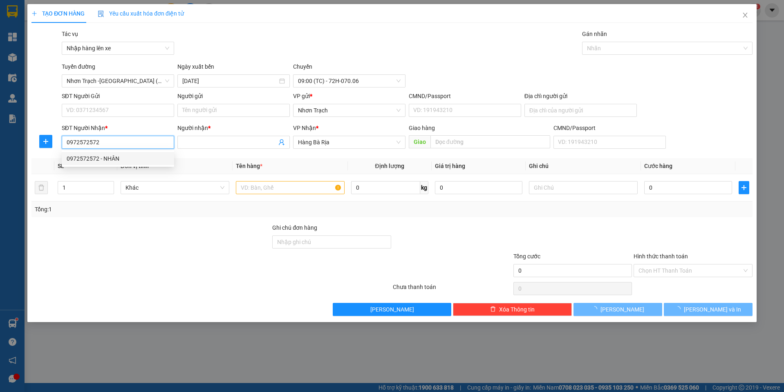
type input "NHÂN"
type input "0972572572"
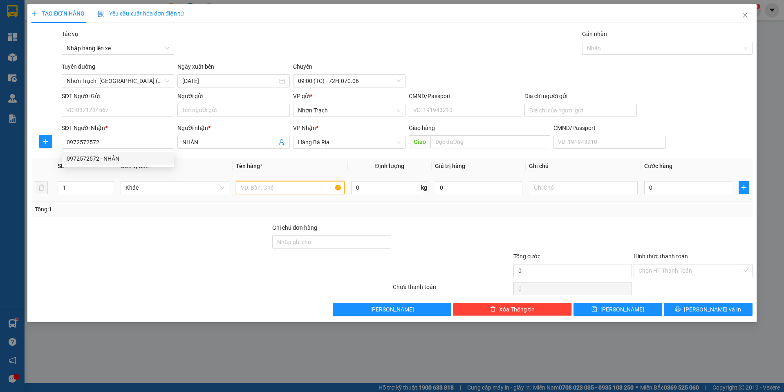
click at [275, 190] on input "text" at bounding box center [290, 187] width 109 height 13
paste input "1 HỘP"
type input "1 HỘP"
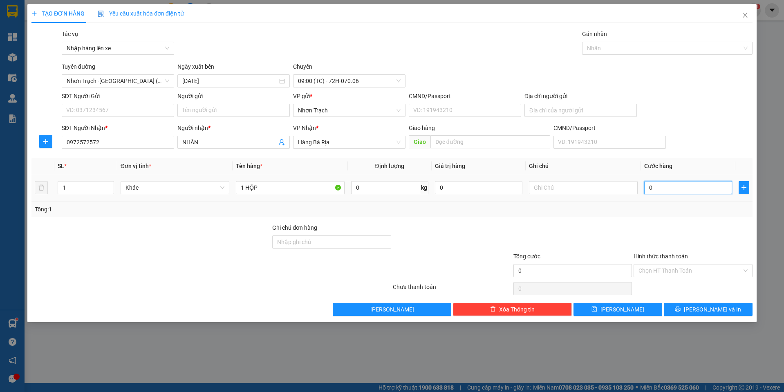
click at [655, 188] on input "0" at bounding box center [688, 187] width 88 height 13
type input "4"
type input "40"
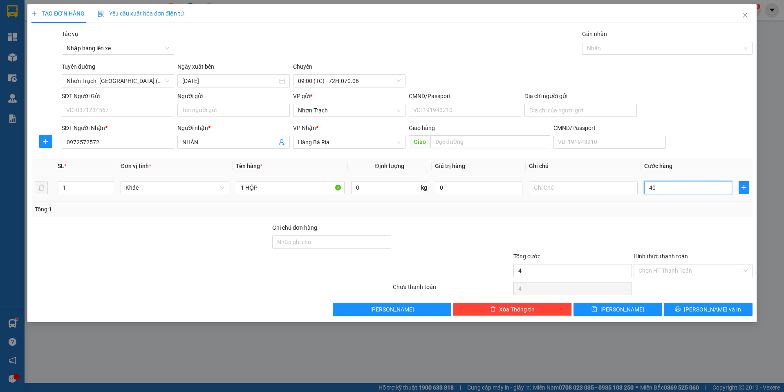
type input "40"
type input "400"
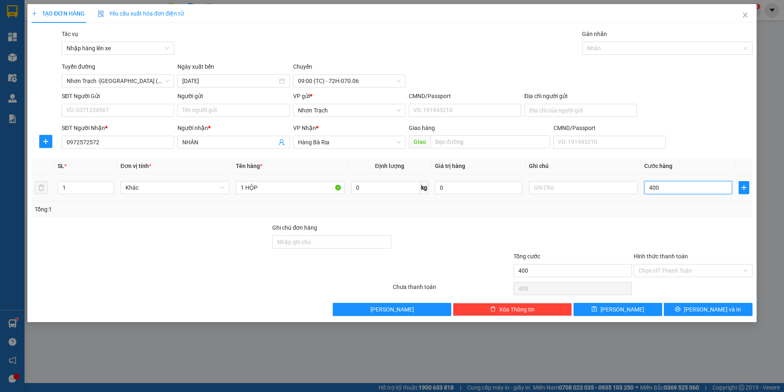
type input "4.000"
type input "40.000"
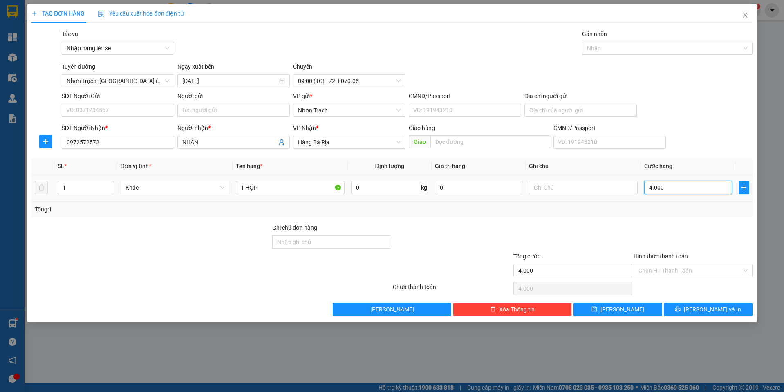
type input "40.000"
click at [626, 316] on div "TẠO ĐƠN HÀNG Yêu cầu xuất hóa đơn điện tử Transit Pickup Surcharge Ids Transit …" at bounding box center [391, 163] width 729 height 318
click at [626, 310] on span "[PERSON_NAME]" at bounding box center [622, 309] width 44 height 9
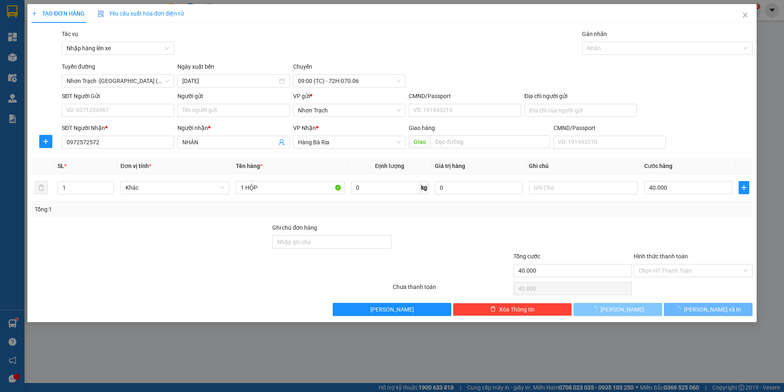
type input "0"
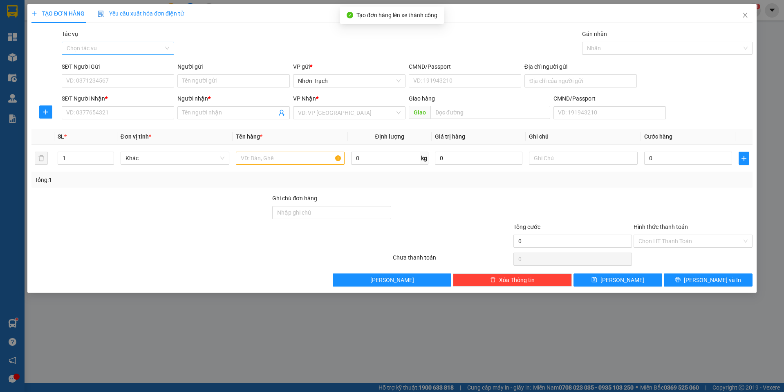
click at [104, 45] on input "Tác vụ" at bounding box center [115, 48] width 97 height 12
click at [90, 60] on div "Nhập hàng lên xe" at bounding box center [118, 64] width 103 height 9
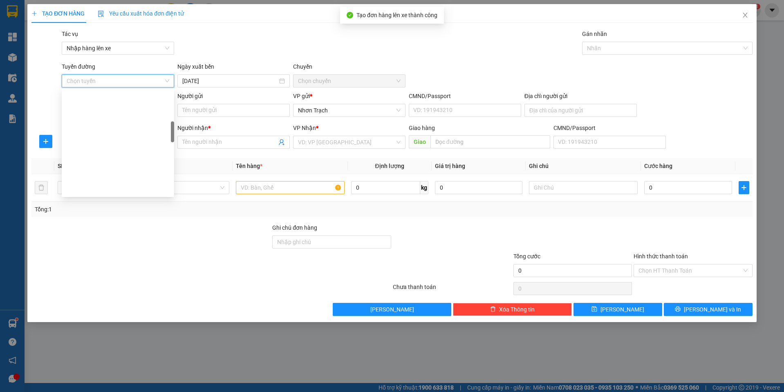
scroll to position [204, 0]
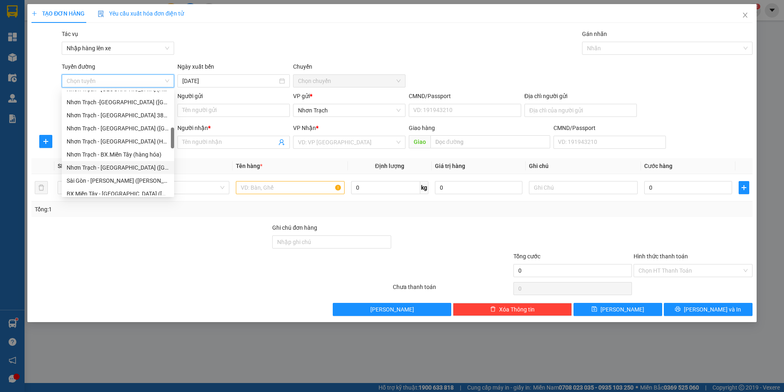
click at [108, 165] on div "Nhơn Trạch - [GEOGRAPHIC_DATA] ([GEOGRAPHIC_DATA])" at bounding box center [118, 167] width 103 height 9
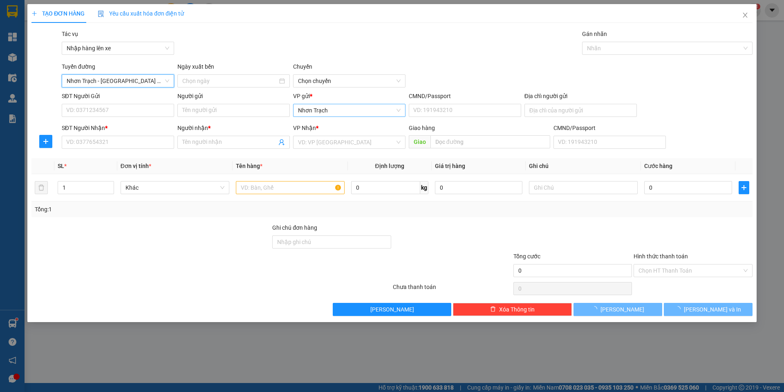
type input "[DATE]"
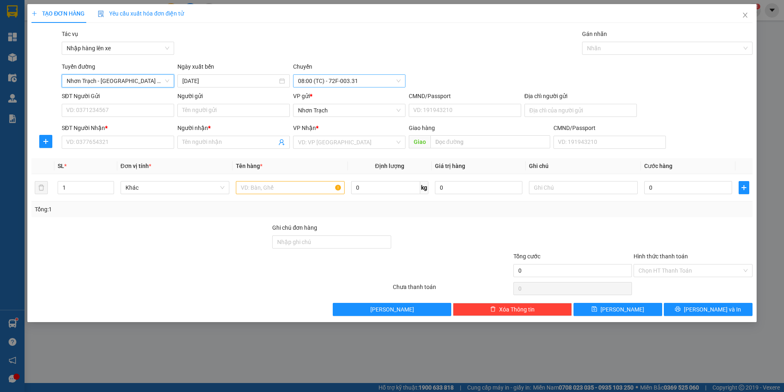
click at [347, 83] on span "08:00 (TC) - 72F-003.31" at bounding box center [349, 81] width 103 height 12
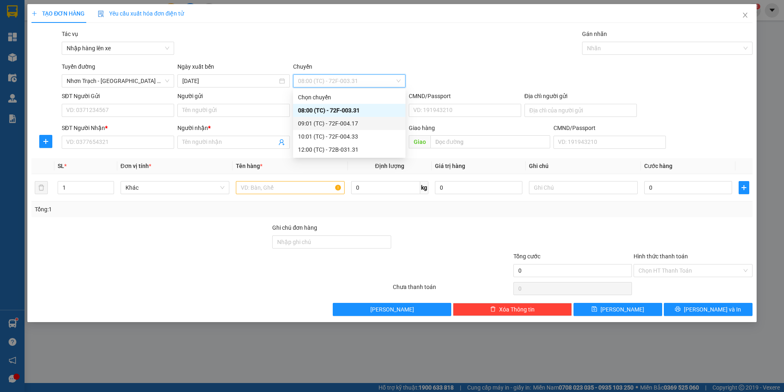
click at [348, 121] on div "09:01 (TC) - 72F-004.17" at bounding box center [349, 123] width 103 height 9
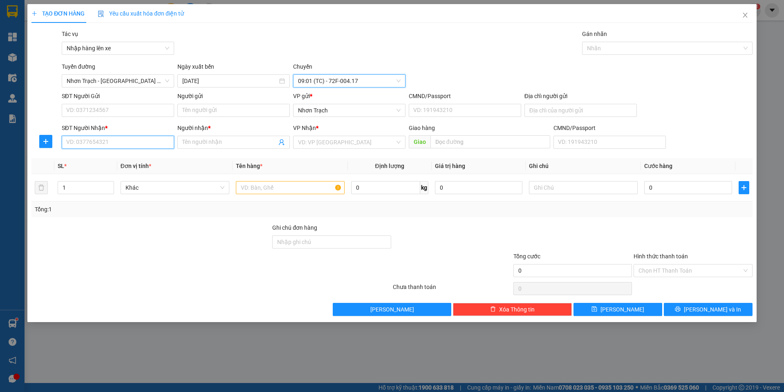
click at [79, 138] on input "SĐT Người Nhận *" at bounding box center [118, 142] width 112 height 13
type input "0975324199"
type input "KO TÊN"
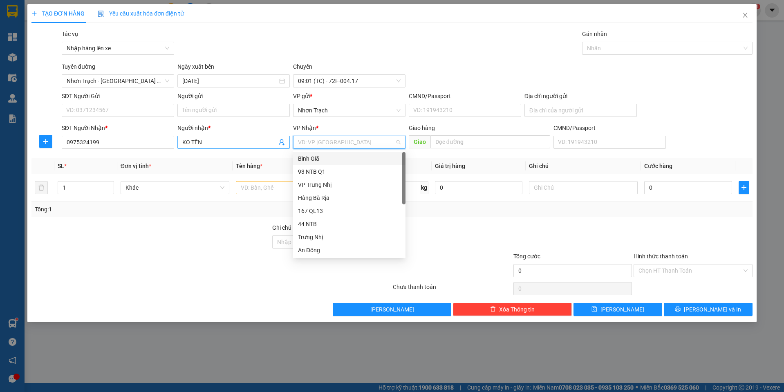
type input "9"
click at [312, 157] on div "93 NTB Q1" at bounding box center [349, 158] width 103 height 9
click at [290, 186] on input "text" at bounding box center [290, 187] width 109 height 13
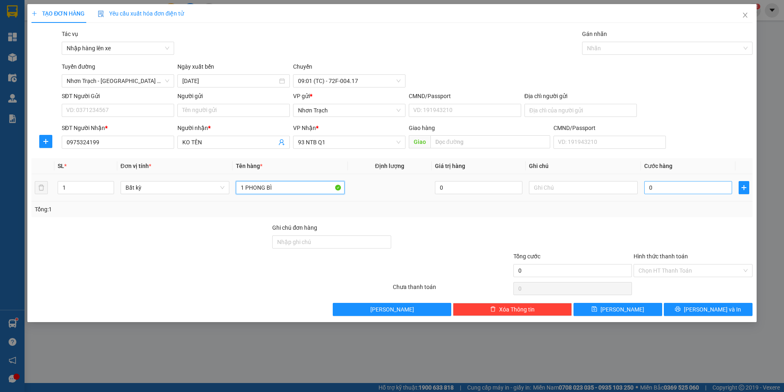
type input "1 PHONG BÌ"
click at [652, 192] on input "0" at bounding box center [688, 187] width 88 height 13
type input "3"
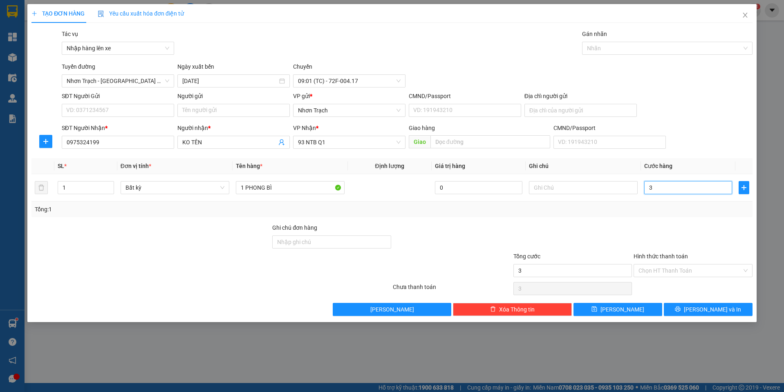
type input "30"
type input "300"
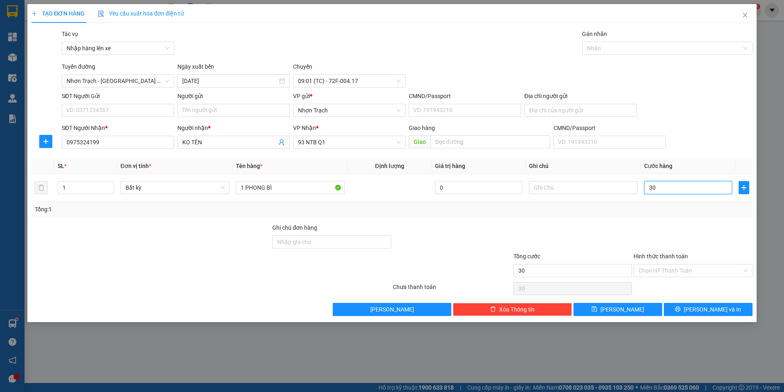
type input "300"
type input "3.000"
type input "30.000"
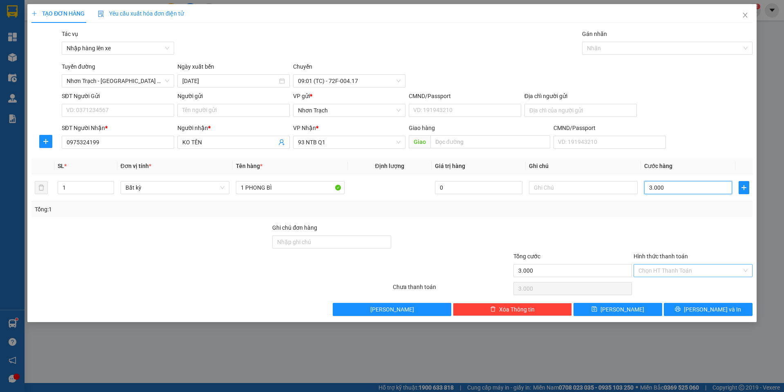
type input "30.000"
click at [662, 277] on div "Hình thức thanh toán Chọn HT Thanh Toán" at bounding box center [692, 266] width 119 height 29
click at [661, 273] on input "Hình thức thanh toán" at bounding box center [689, 270] width 103 height 12
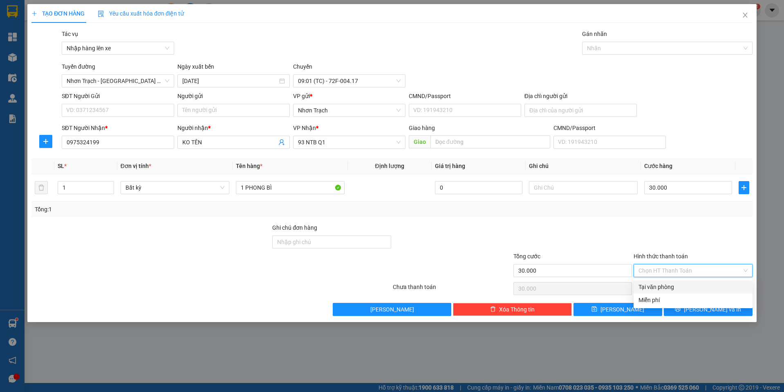
click at [659, 284] on div "Tại văn phòng" at bounding box center [692, 286] width 109 height 9
type input "0"
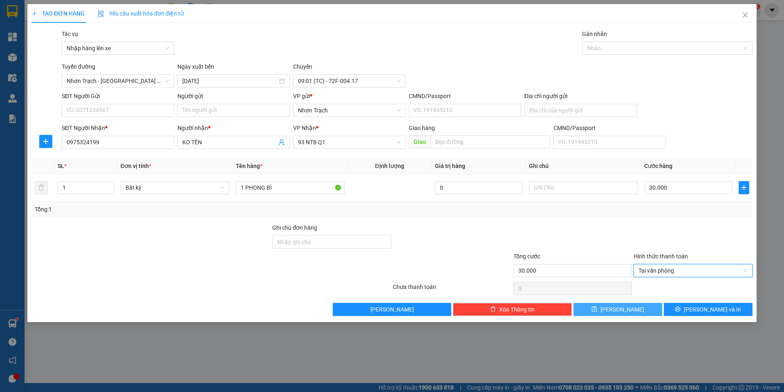
click at [621, 311] on span "[PERSON_NAME]" at bounding box center [622, 309] width 44 height 9
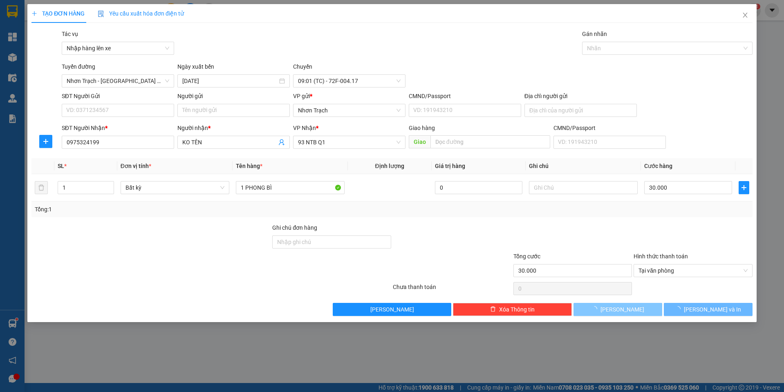
type input "0"
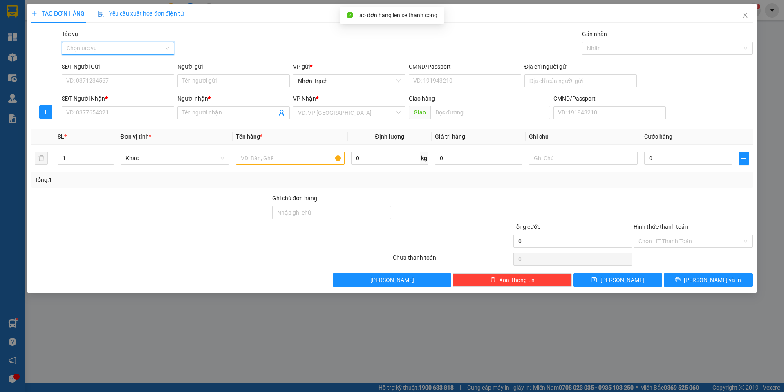
click at [113, 53] on input "Tác vụ" at bounding box center [115, 48] width 97 height 12
click at [113, 63] on div "Nhập hàng lên xe" at bounding box center [118, 64] width 103 height 9
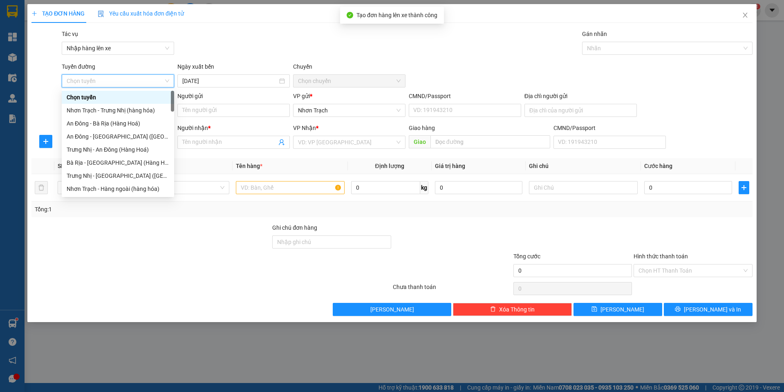
scroll to position [245, 0]
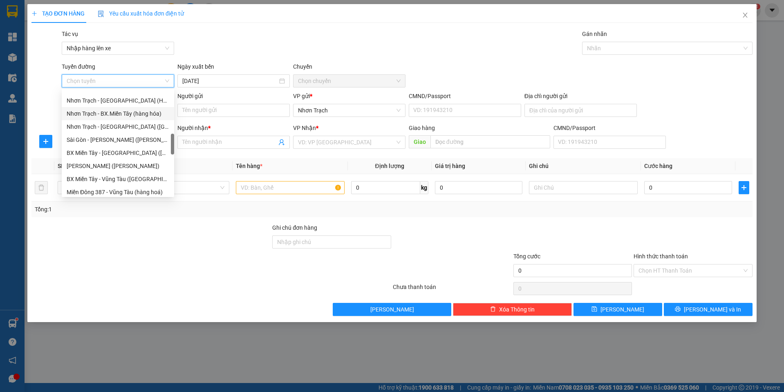
click at [131, 116] on div "Nhơn Trạch - BX.Miền Tây (hàng hóa)" at bounding box center [118, 113] width 103 height 9
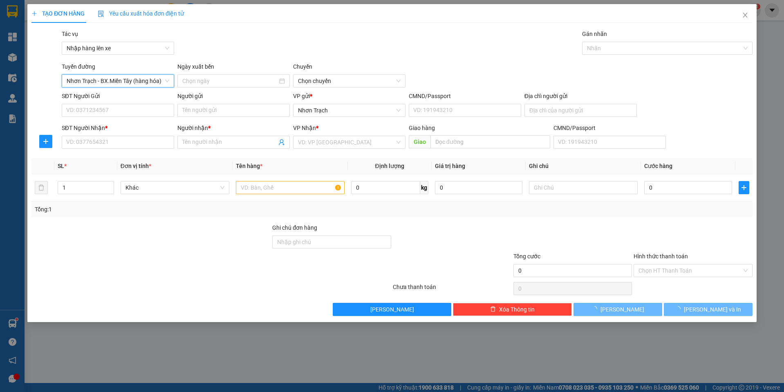
type input "[DATE]"
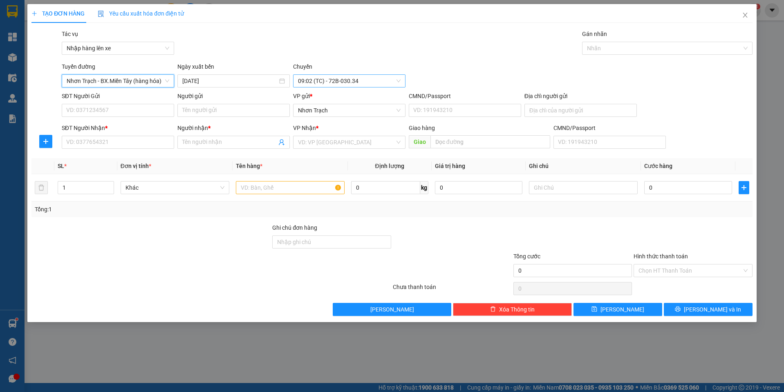
click at [344, 82] on span "09:02 (TC) - 72B-030.34" at bounding box center [349, 81] width 103 height 12
click at [136, 145] on input "SĐT Người Nhận *" at bounding box center [118, 142] width 112 height 13
type input "0936723722"
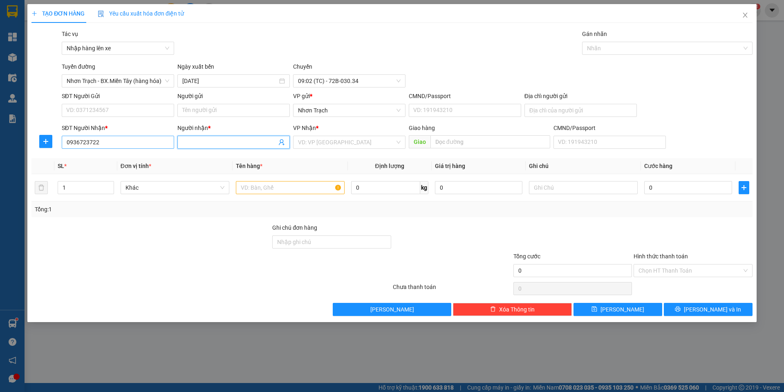
type input "Y"
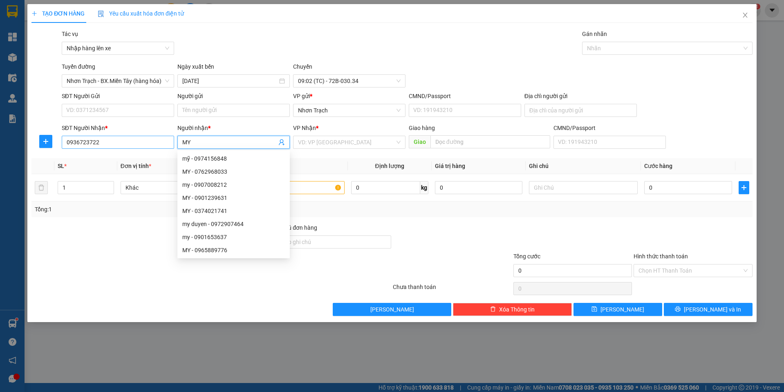
type input "MY"
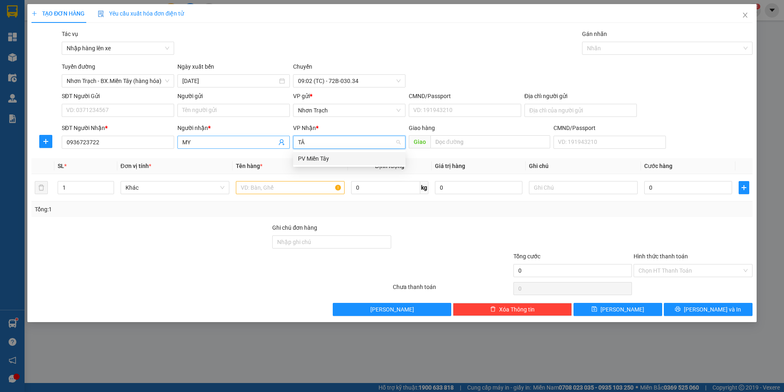
type input "TÂY"
click at [313, 163] on div "PV Miền Tây" at bounding box center [349, 158] width 112 height 13
click at [287, 192] on input "text" at bounding box center [290, 187] width 109 height 13
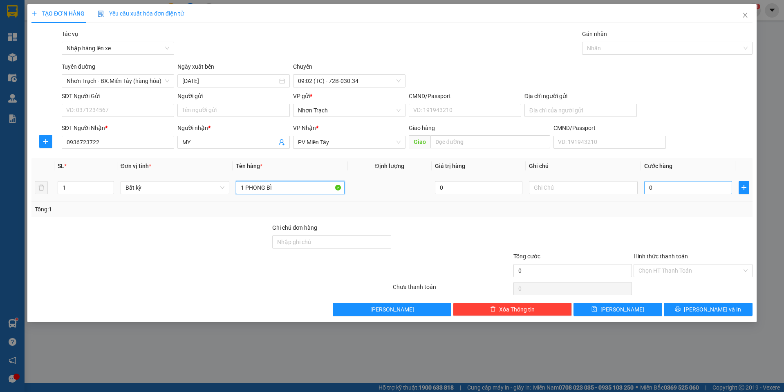
type input "1 PHONG BÌ"
click at [705, 186] on input "0" at bounding box center [688, 187] width 88 height 13
type input "4"
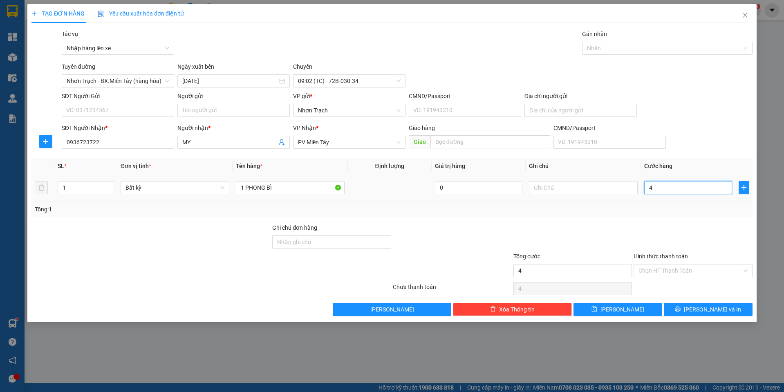
type input "40"
type input "400"
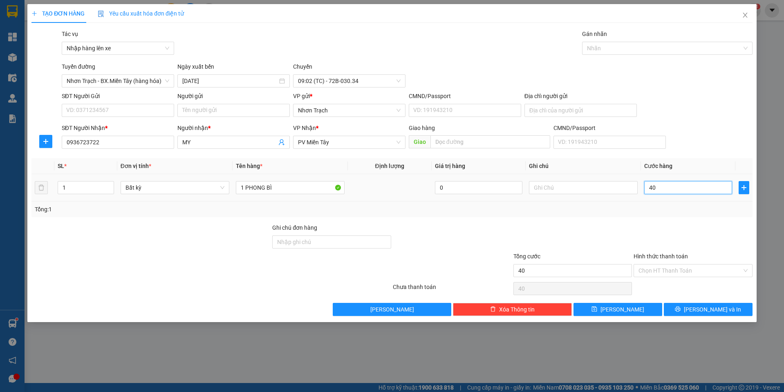
type input "400"
type input "4.000"
type input "40.000"
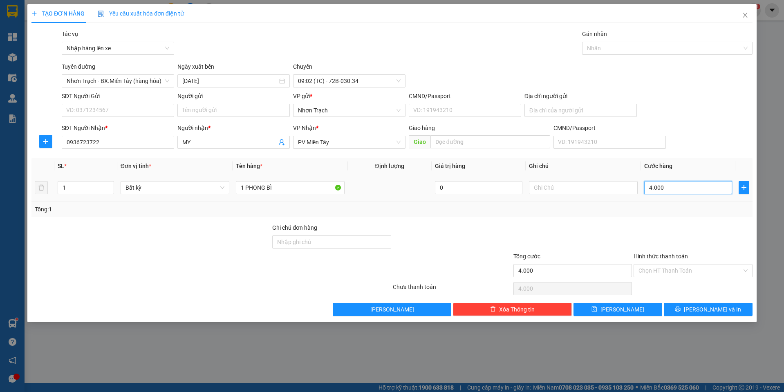
type input "40.000"
click at [627, 305] on button "[PERSON_NAME]" at bounding box center [617, 309] width 89 height 13
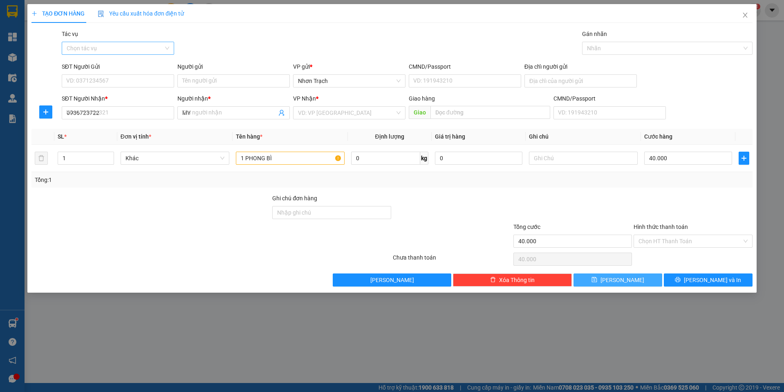
type input "0"
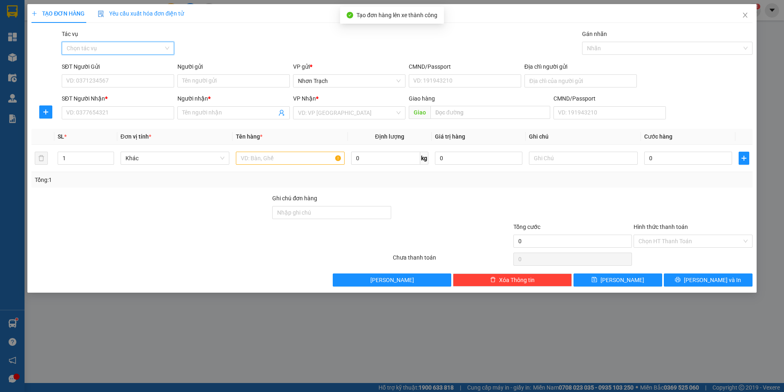
click at [92, 49] on input "Tác vụ" at bounding box center [115, 48] width 97 height 12
click at [92, 60] on div "Nhập hàng lên xe" at bounding box center [118, 64] width 112 height 13
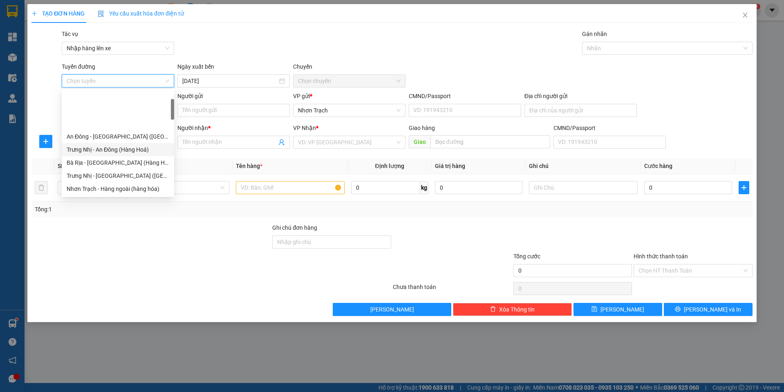
scroll to position [204, 0]
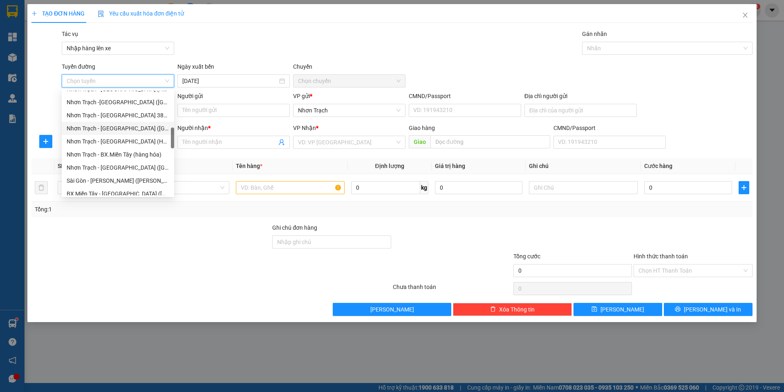
click at [114, 127] on div "Nhơn Trạch - [GEOGRAPHIC_DATA] ([GEOGRAPHIC_DATA])" at bounding box center [118, 128] width 103 height 9
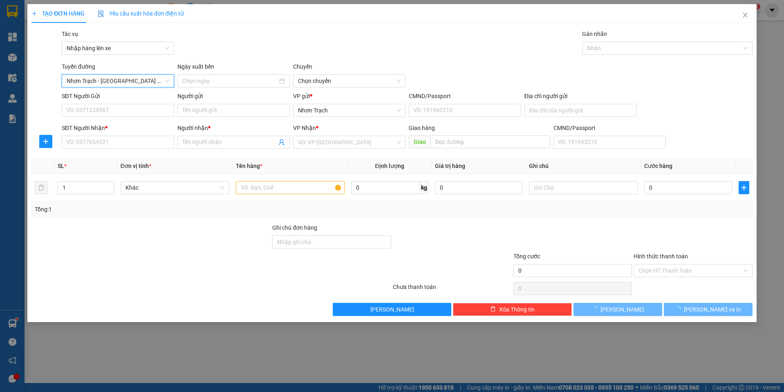
type input "[DATE]"
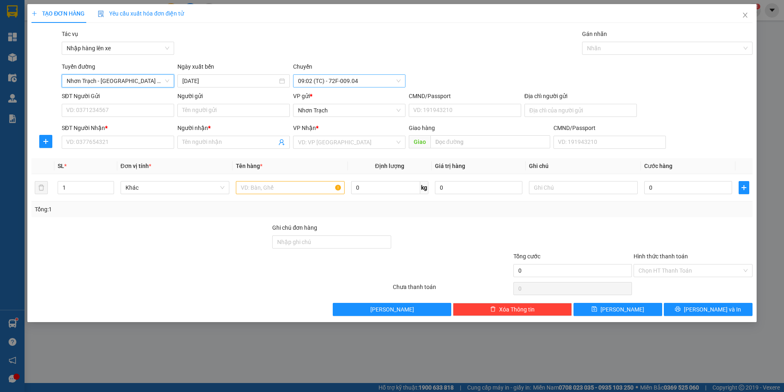
click at [330, 81] on span "09:02 (TC) - 72F-009.04" at bounding box center [349, 81] width 103 height 12
click at [115, 145] on input "SĐT Người Nhận *" at bounding box center [118, 142] width 112 height 13
type input "0941490068"
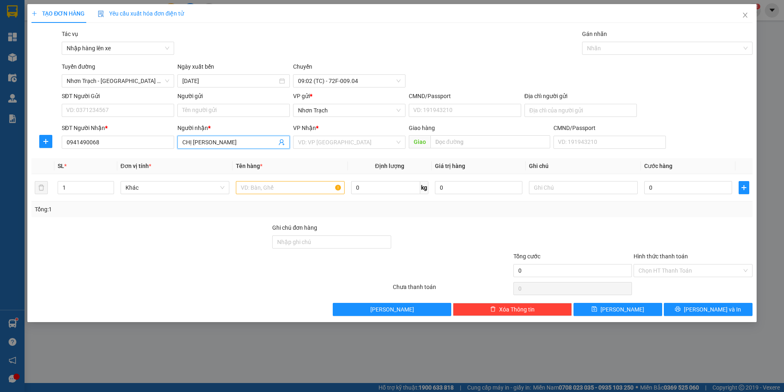
type input "CHỊ [PERSON_NAME]"
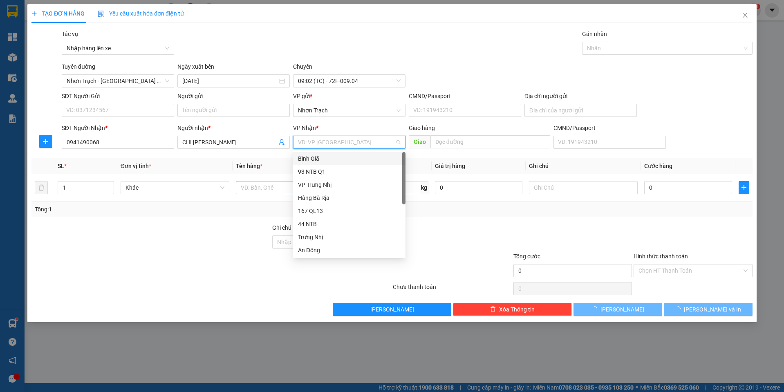
type input "A"
click at [316, 187] on div "An Đông" at bounding box center [349, 184] width 103 height 9
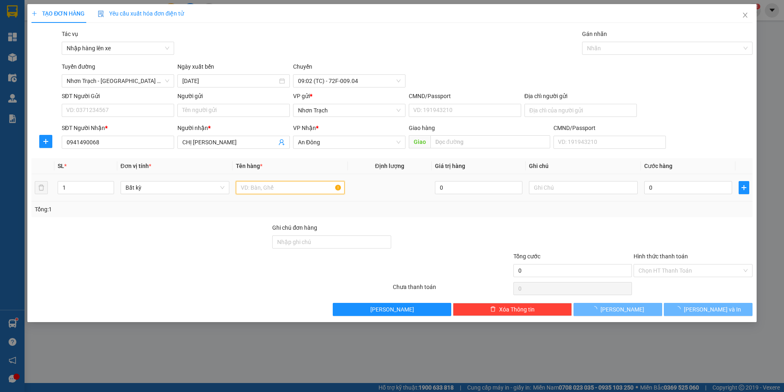
click at [275, 190] on input "text" at bounding box center [290, 187] width 109 height 13
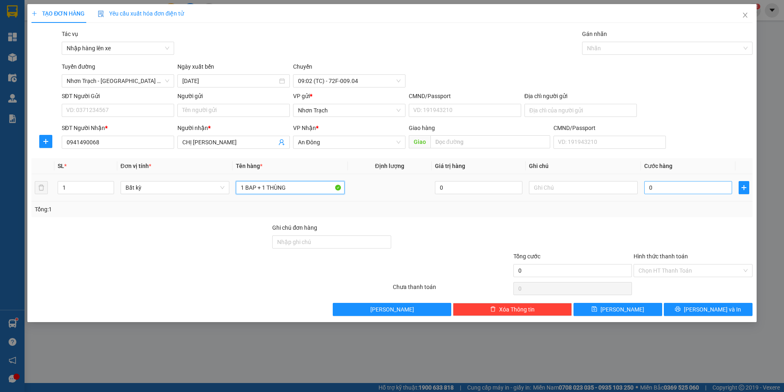
type input "1 BAP + 1 THÙNG"
click at [694, 188] on input "0" at bounding box center [688, 187] width 88 height 13
type input "7"
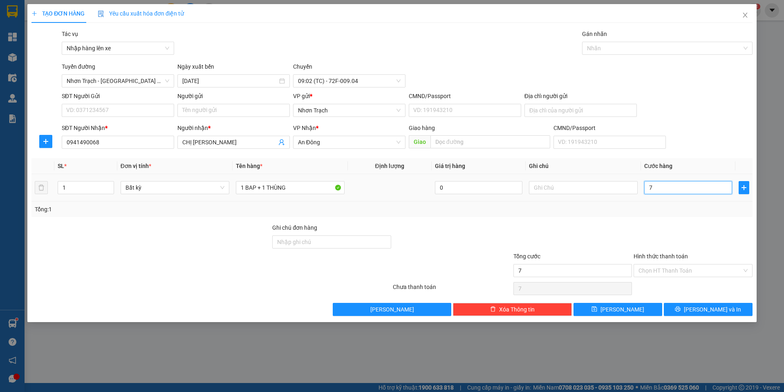
type input "70"
type input "700"
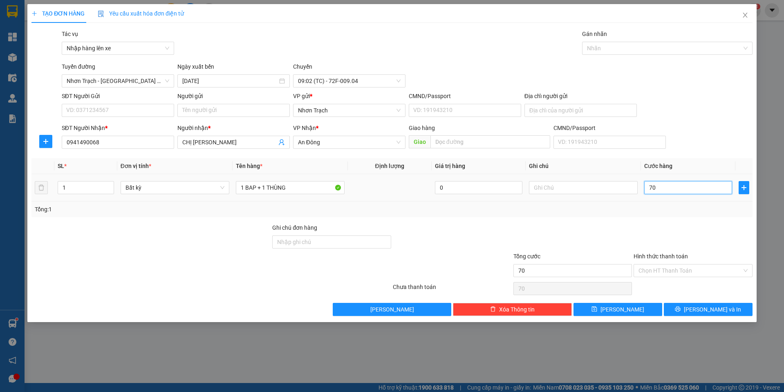
type input "700"
type input "7.000"
type input "70.000"
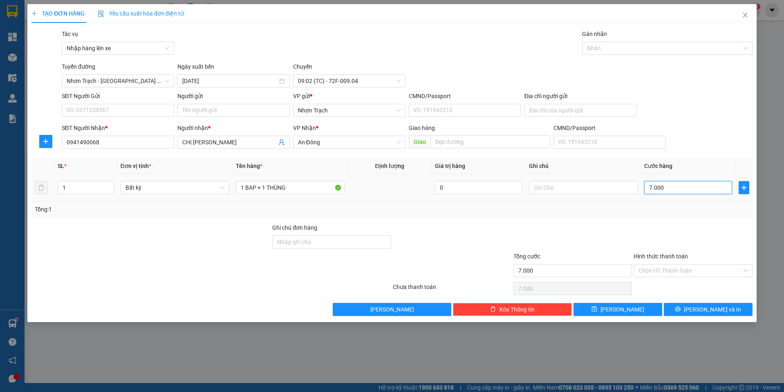
type input "70.000"
click at [631, 309] on button "[PERSON_NAME]" at bounding box center [617, 309] width 89 height 13
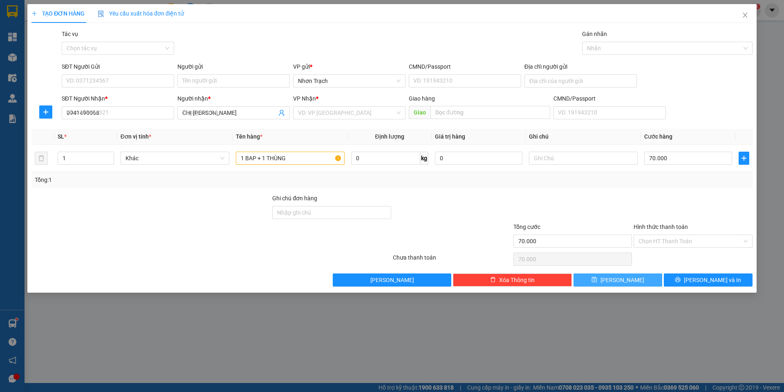
type input "0"
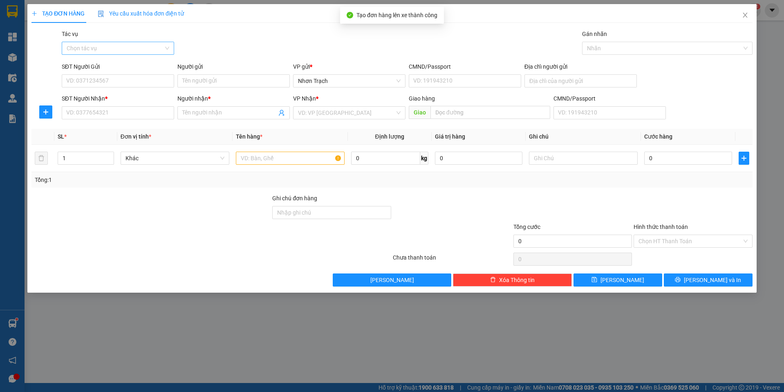
click at [85, 48] on input "Tác vụ" at bounding box center [115, 48] width 97 height 12
click at [87, 61] on div "Nhập hàng lên xe" at bounding box center [118, 64] width 103 height 9
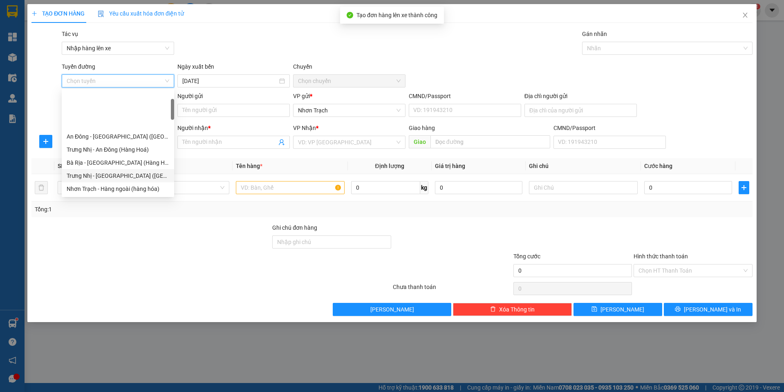
scroll to position [245, 0]
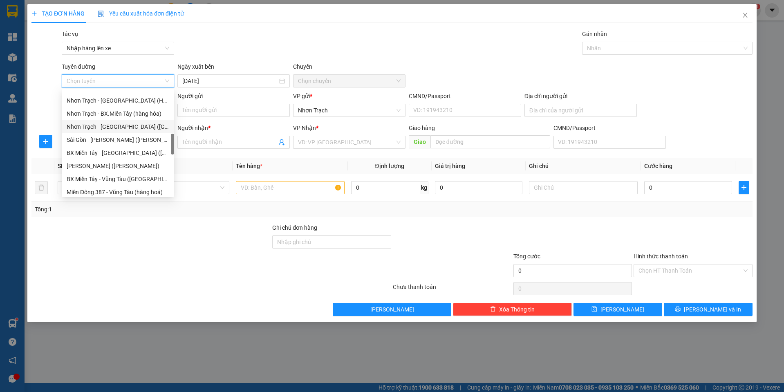
click at [113, 124] on div "Nhơn Trạch - [GEOGRAPHIC_DATA] ([GEOGRAPHIC_DATA])" at bounding box center [118, 126] width 103 height 9
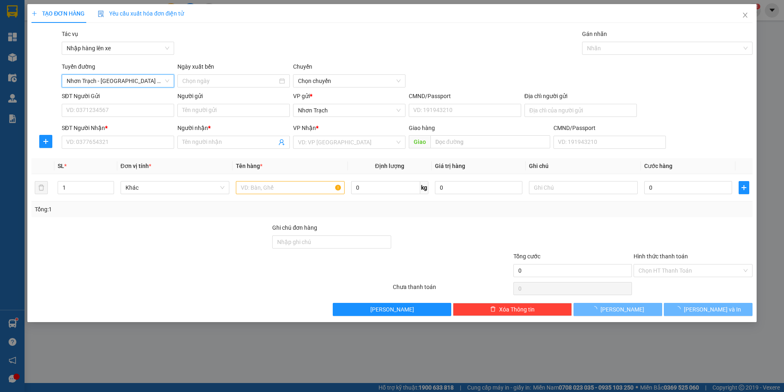
type input "[DATE]"
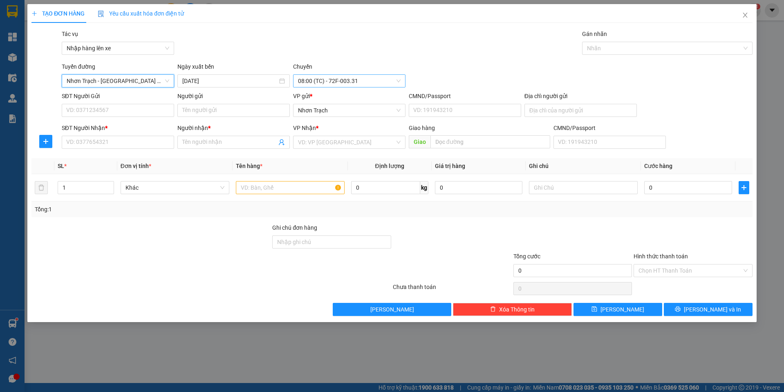
click at [360, 86] on span "08:00 (TC) - 72F-003.31" at bounding box center [349, 81] width 103 height 12
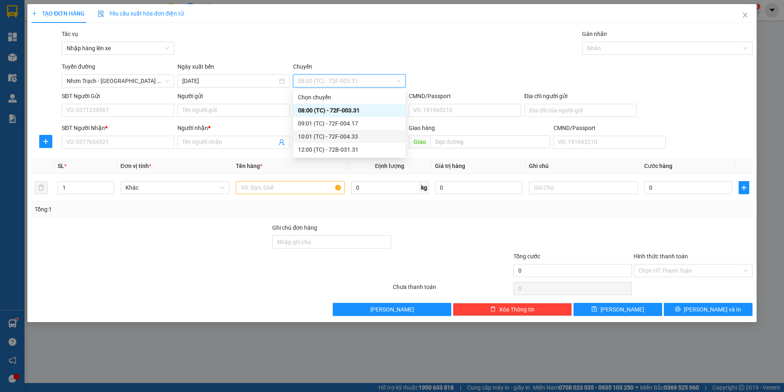
click at [349, 140] on div "10:01 (TC) - 72F-004.33" at bounding box center [349, 136] width 103 height 9
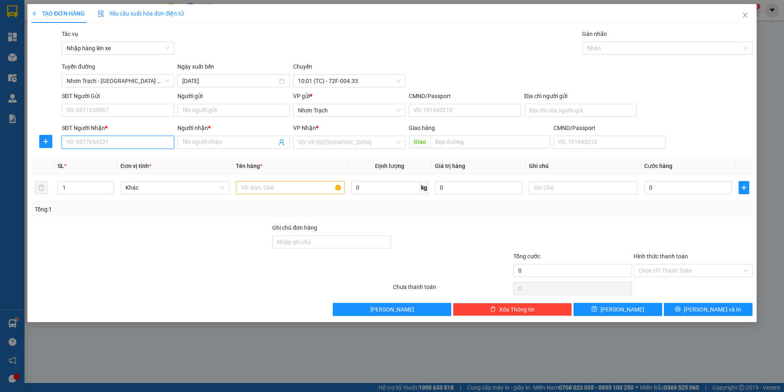
click at [85, 139] on input "SĐT Người Nhận *" at bounding box center [118, 142] width 112 height 13
type input "0385490707"
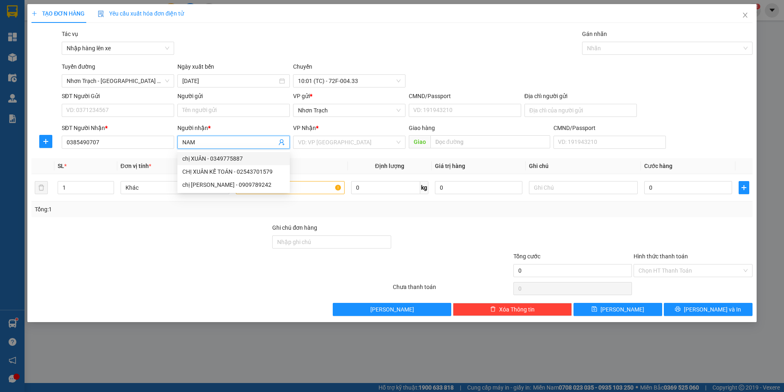
type input "chị [PERSON_NAME]"
type input "0349775887"
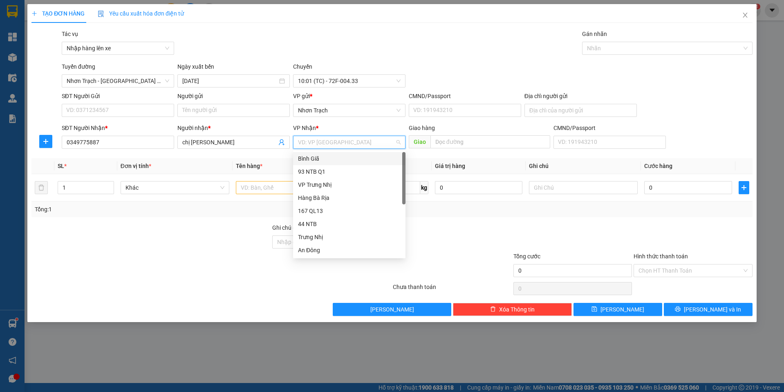
type input "9"
click at [334, 157] on div "93 NTB Q1" at bounding box center [349, 158] width 103 height 9
click at [274, 191] on input "text" at bounding box center [290, 187] width 109 height 13
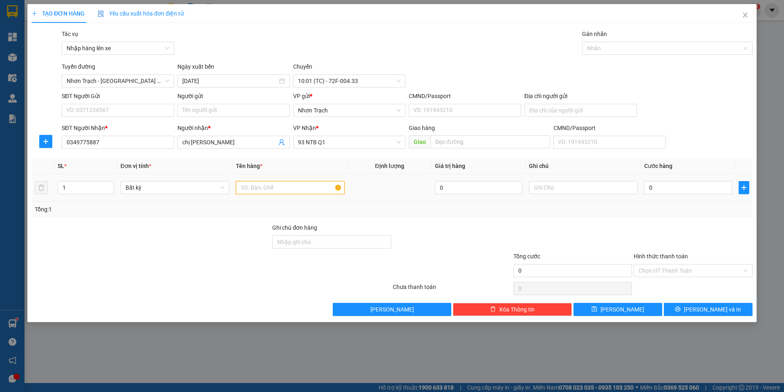
type input "0"
type input "1 HS"
click at [690, 186] on input "0" at bounding box center [688, 187] width 88 height 13
type input "3"
click at [677, 269] on input "Hình thức thanh toán" at bounding box center [689, 270] width 103 height 12
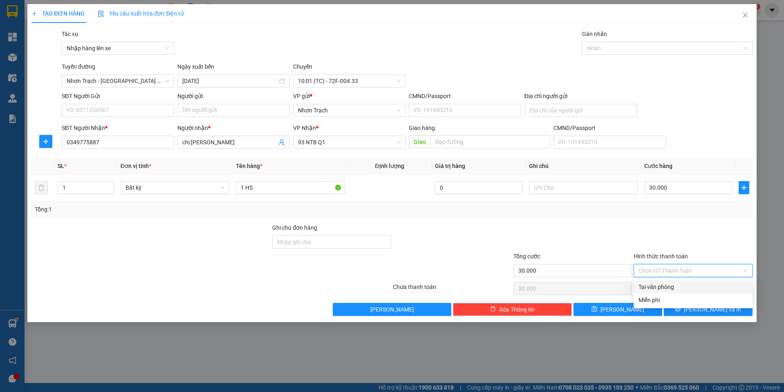
click at [660, 281] on div "Tại văn phòng" at bounding box center [692, 286] width 119 height 13
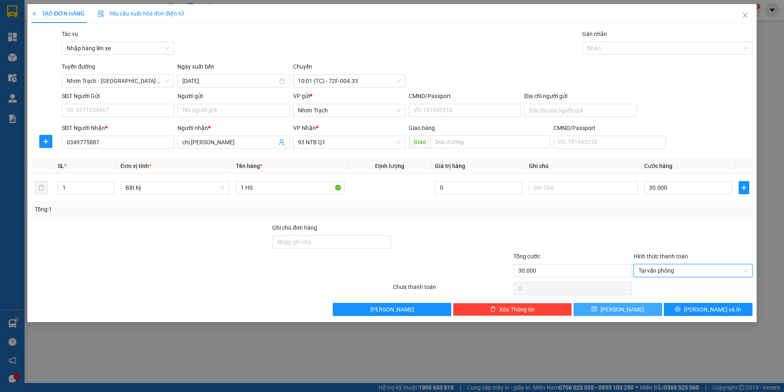
click at [628, 309] on button "[PERSON_NAME]" at bounding box center [617, 309] width 89 height 13
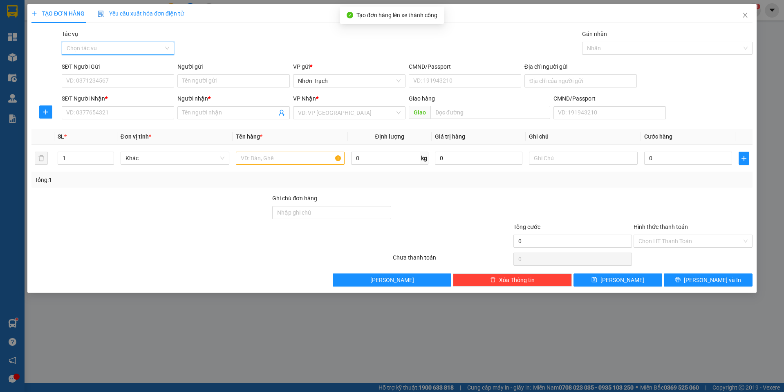
click at [101, 50] on input "Tác vụ" at bounding box center [115, 48] width 97 height 12
click at [103, 65] on div "Nhập hàng lên xe" at bounding box center [118, 64] width 103 height 9
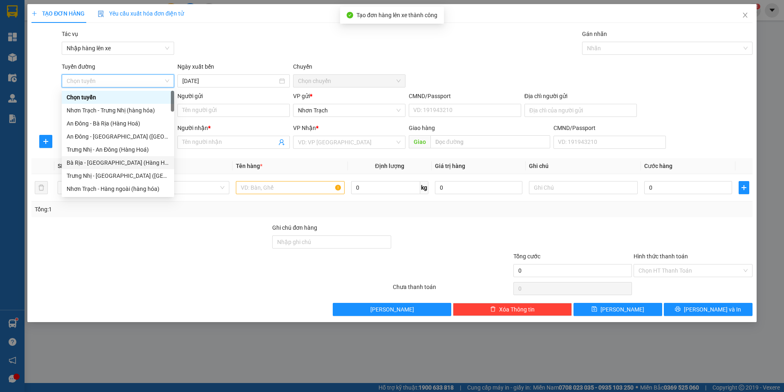
scroll to position [204, 0]
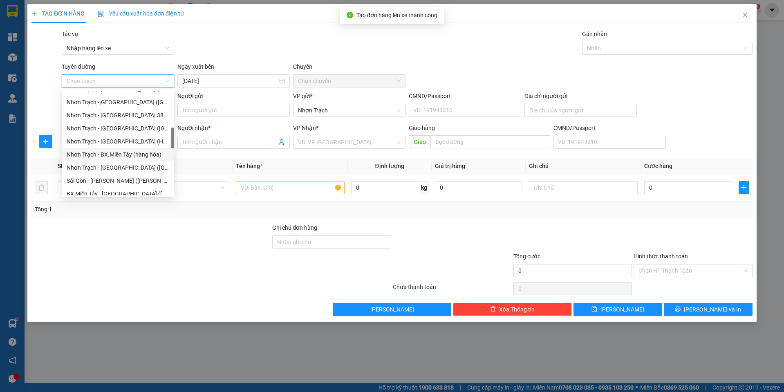
click at [127, 156] on div "Nhơn Trạch - BX.Miền Tây (hàng hóa)" at bounding box center [118, 154] width 103 height 9
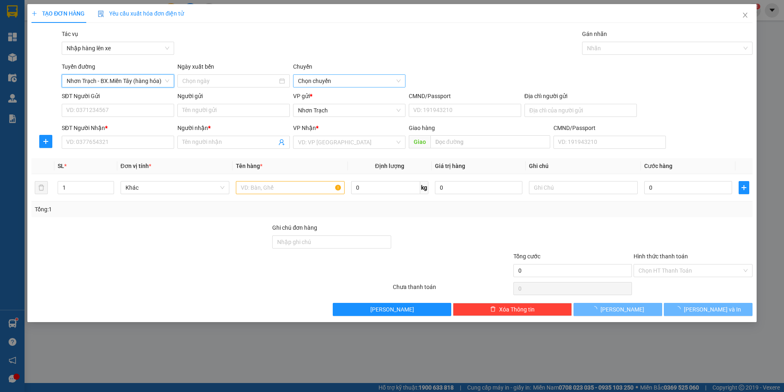
click at [328, 81] on span "Chọn chuyến" at bounding box center [349, 81] width 103 height 12
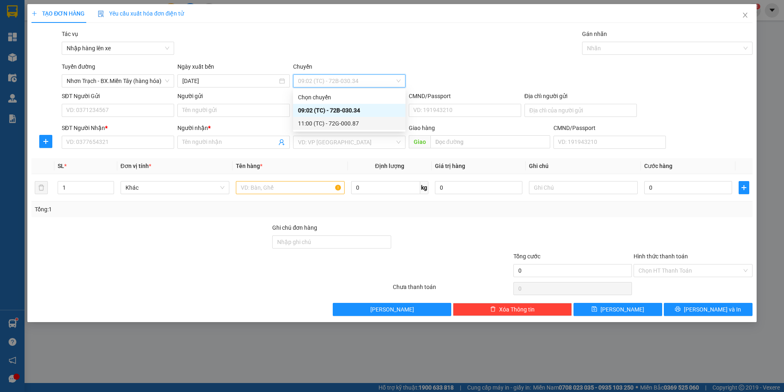
click at [324, 119] on div "11:00 (TC) - 72G-000.87" at bounding box center [349, 123] width 103 height 9
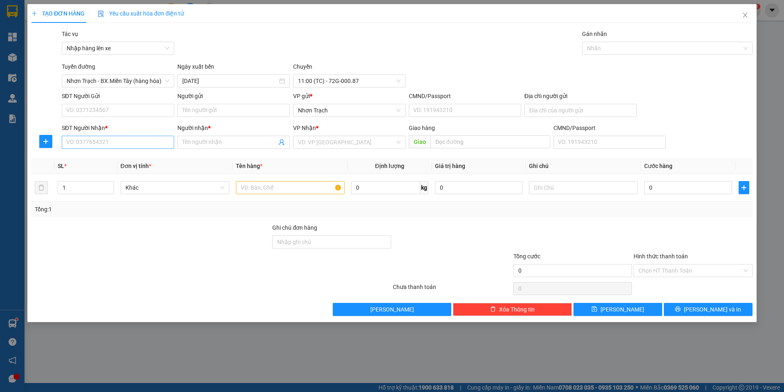
drag, startPoint x: 94, startPoint y: 156, endPoint x: 95, endPoint y: 148, distance: 8.7
click at [94, 153] on div "Transit Pickup Surcharge Ids Transit Deliver Surcharge Ids Transit Deliver Surc…" at bounding box center [391, 172] width 721 height 286
click at [95, 148] on input "SĐT Người Nhận *" at bounding box center [118, 142] width 112 height 13
click at [119, 156] on div "0903553658 - BICH" at bounding box center [118, 158] width 103 height 9
click at [271, 198] on td at bounding box center [290, 187] width 115 height 27
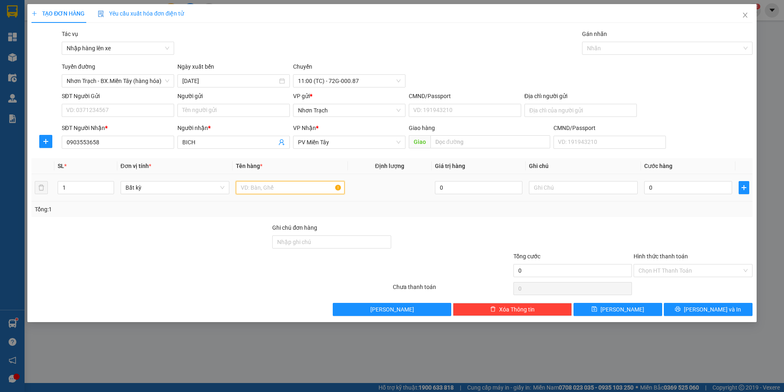
click at [270, 192] on input "text" at bounding box center [290, 187] width 109 height 13
click at [655, 189] on input "0" at bounding box center [688, 187] width 88 height 13
click at [685, 277] on div "Chọn HT Thanh Toán" at bounding box center [692, 270] width 119 height 13
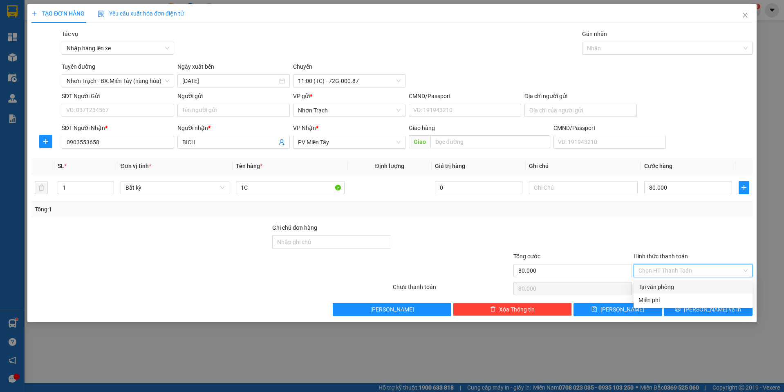
click at [674, 288] on div "Tại văn phòng" at bounding box center [692, 286] width 109 height 9
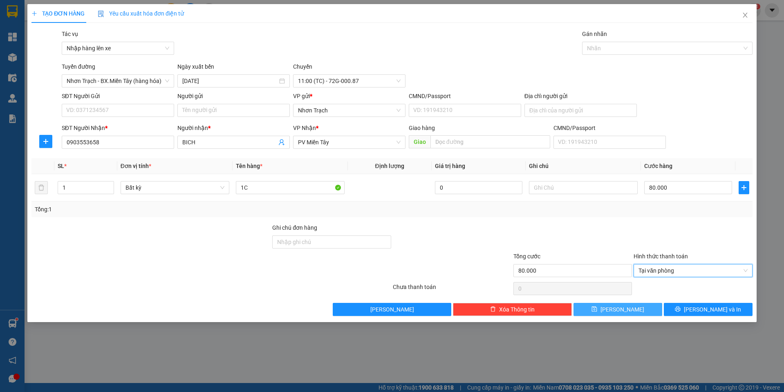
click at [625, 309] on span "[PERSON_NAME]" at bounding box center [622, 309] width 44 height 9
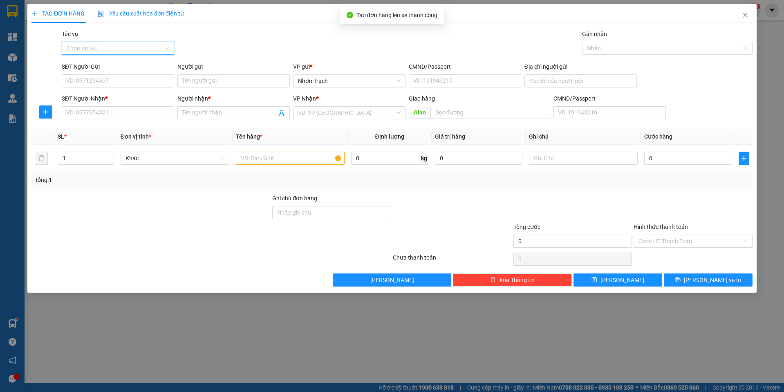
click at [114, 52] on input "Tác vụ" at bounding box center [115, 48] width 97 height 12
click at [102, 67] on div "Nhập hàng lên xe" at bounding box center [118, 64] width 103 height 9
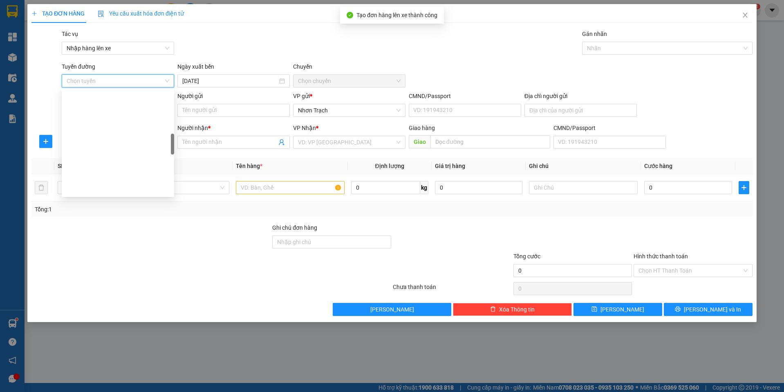
scroll to position [245, 0]
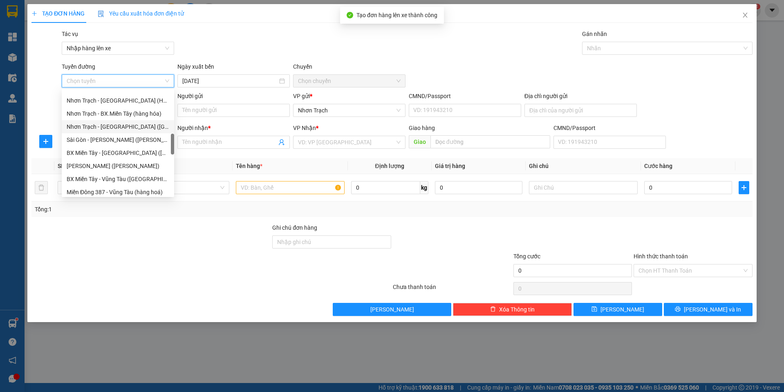
click at [108, 125] on div "Nhơn Trạch - [GEOGRAPHIC_DATA] ([GEOGRAPHIC_DATA])" at bounding box center [118, 126] width 103 height 9
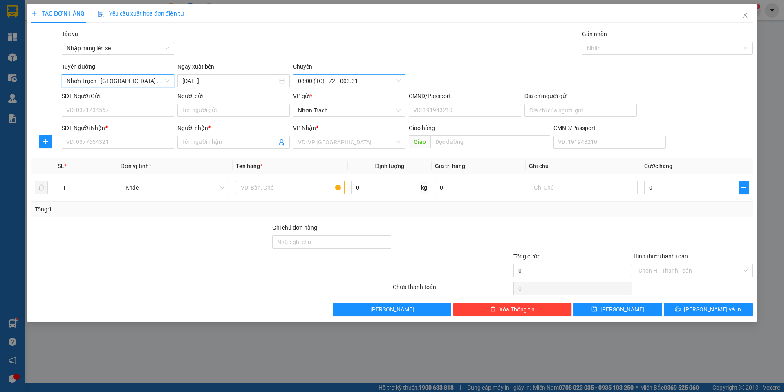
click at [390, 82] on span "08:00 (TC) - 72F-003.31" at bounding box center [349, 81] width 103 height 12
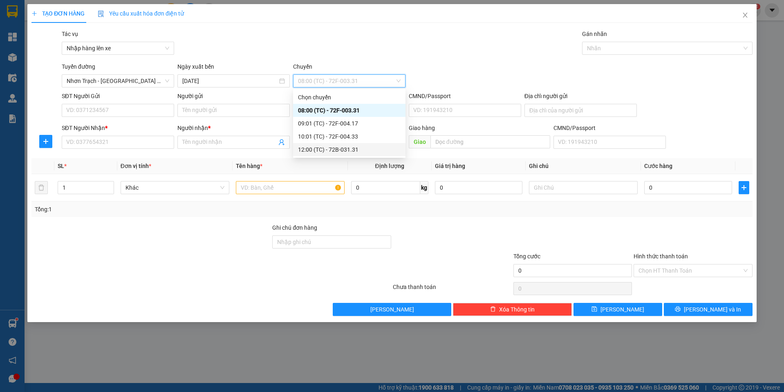
click at [333, 147] on div "12:00 (TC) - 72B-031.31" at bounding box center [349, 149] width 103 height 9
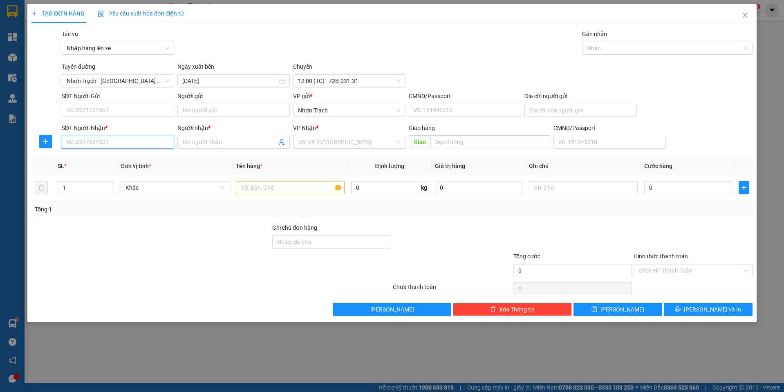
click at [118, 143] on input "SĐT Người Nhận *" at bounding box center [118, 142] width 112 height 13
click at [120, 156] on div "0938605813 - Chúc" at bounding box center [118, 158] width 103 height 9
click at [296, 188] on input "text" at bounding box center [290, 187] width 109 height 13
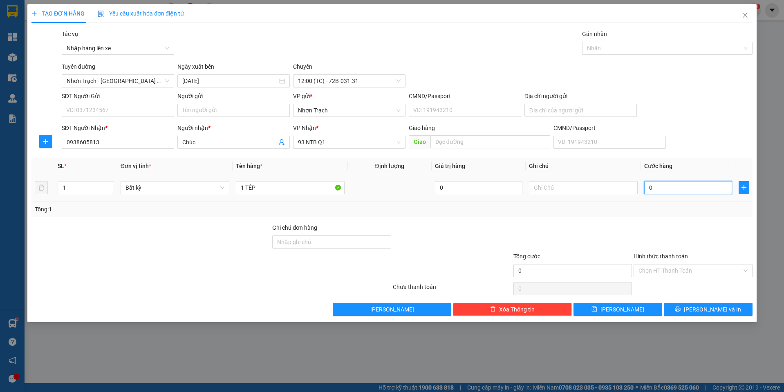
click at [697, 181] on input "0" at bounding box center [688, 187] width 88 height 13
click at [614, 304] on button "[PERSON_NAME]" at bounding box center [617, 309] width 89 height 13
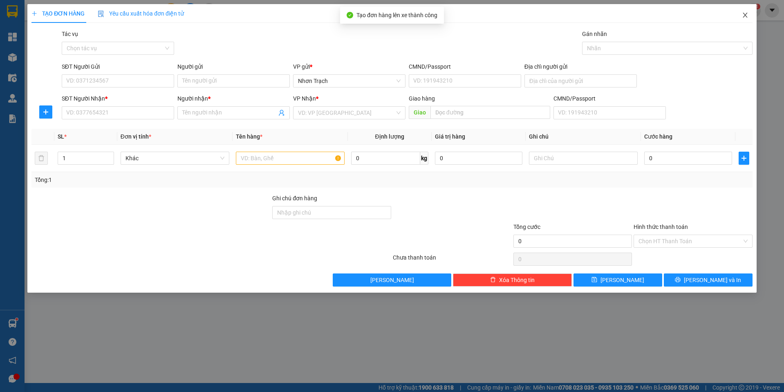
click at [743, 16] on icon "close" at bounding box center [745, 15] width 7 height 7
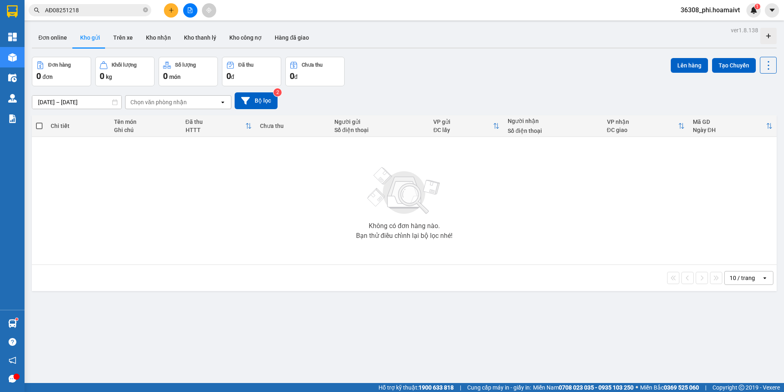
click at [239, 329] on div "ver 1.8.138 Đơn online Kho gửi Trên xe Kho nhận Kho thanh lý Kho công nợ Hàng đ…" at bounding box center [404, 221] width 751 height 392
